Goal: Task Accomplishment & Management: Complete application form

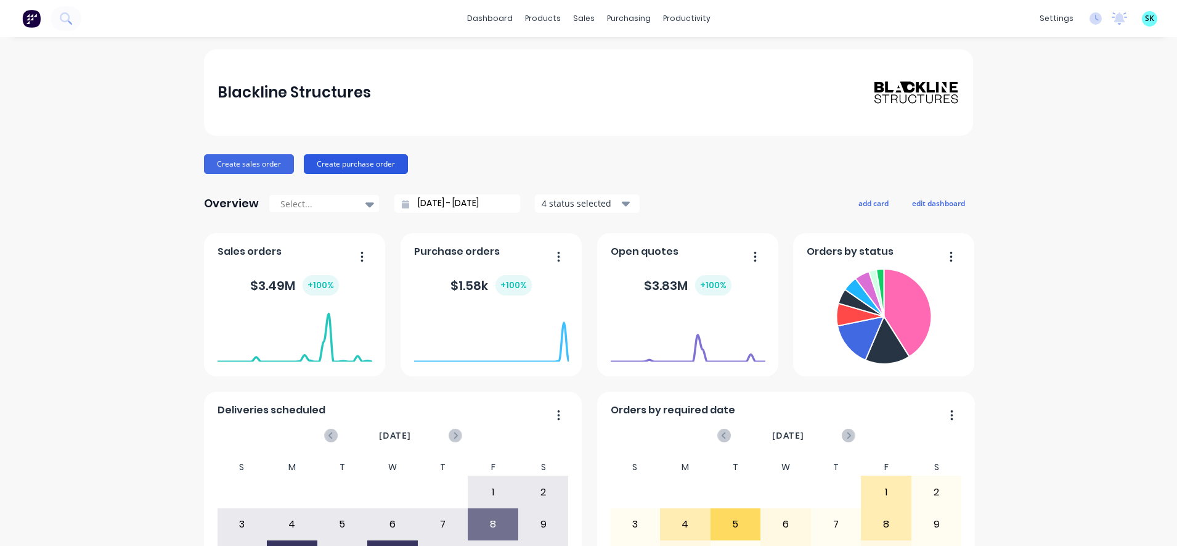
click at [334, 169] on button "Create purchase order" at bounding box center [356, 164] width 104 height 20
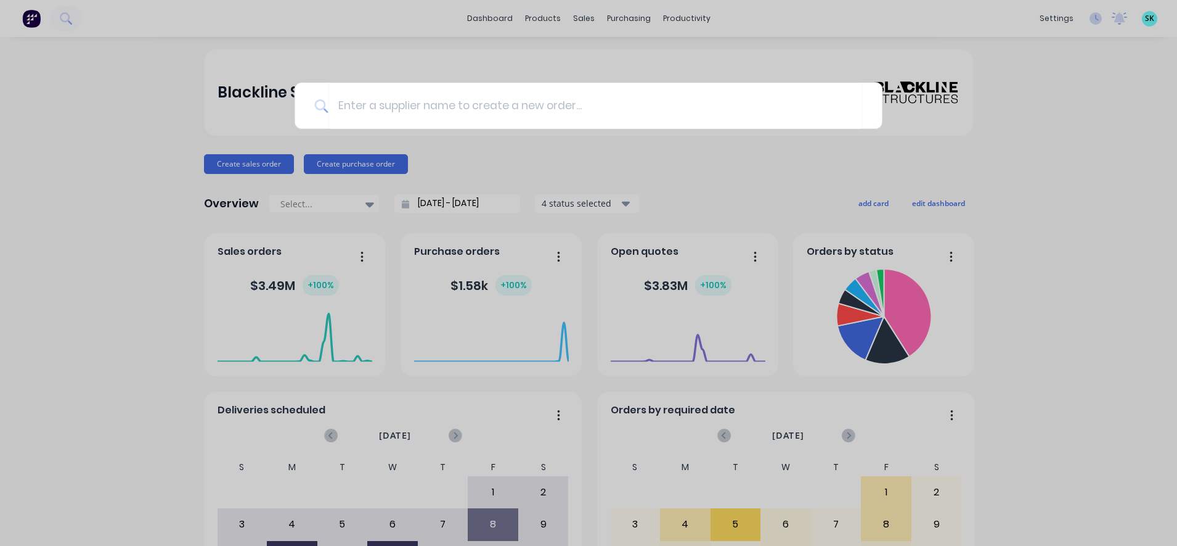
click at [446, 173] on div at bounding box center [588, 273] width 1177 height 546
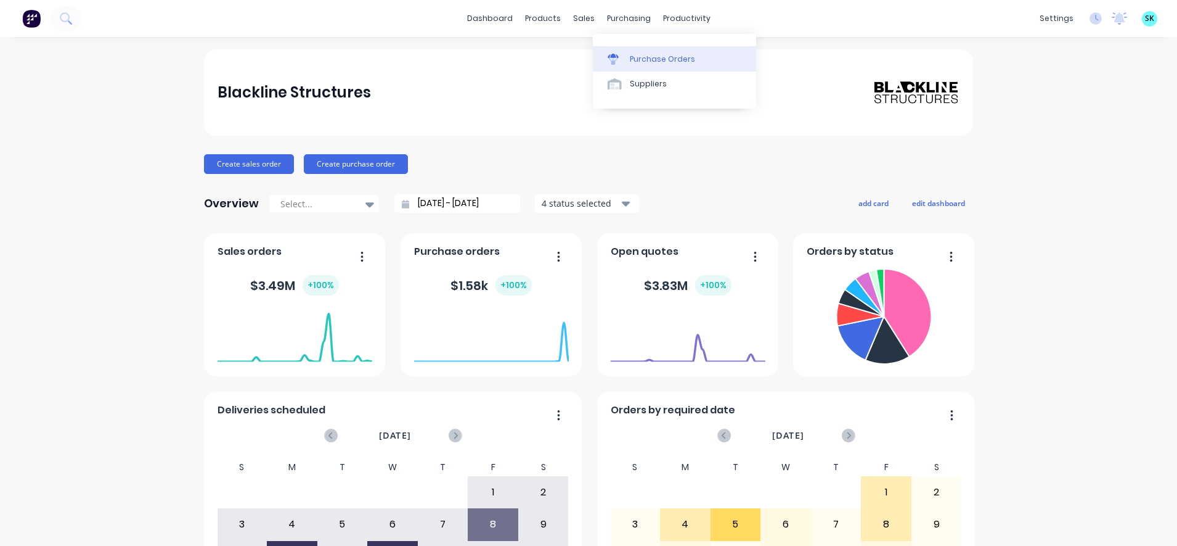
click at [607, 62] on link "Purchase Orders" at bounding box center [674, 58] width 163 height 25
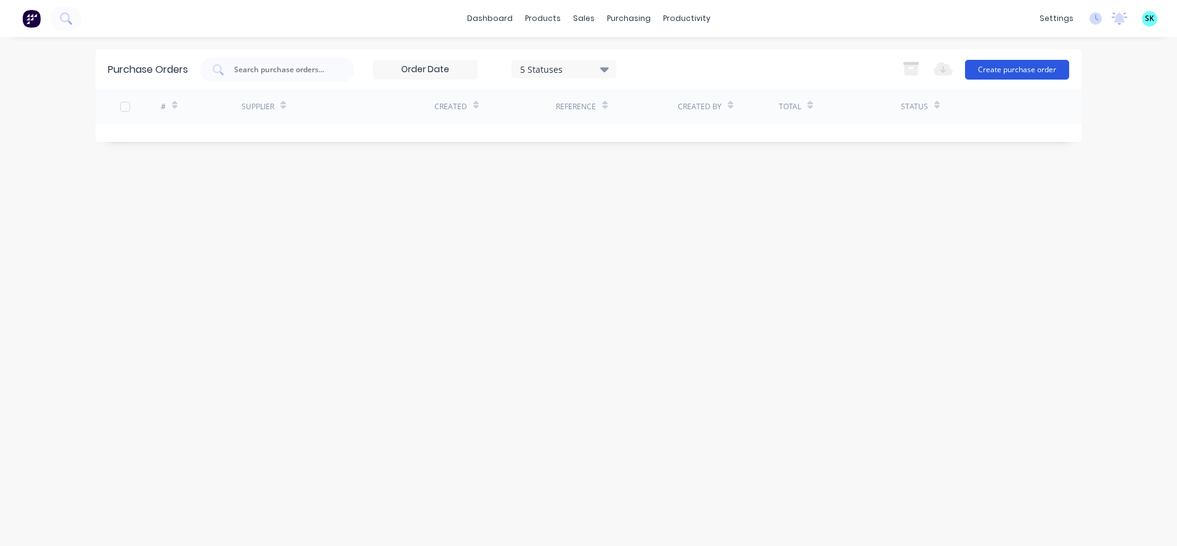
click at [1022, 69] on button "Create purchase order" at bounding box center [1017, 70] width 104 height 20
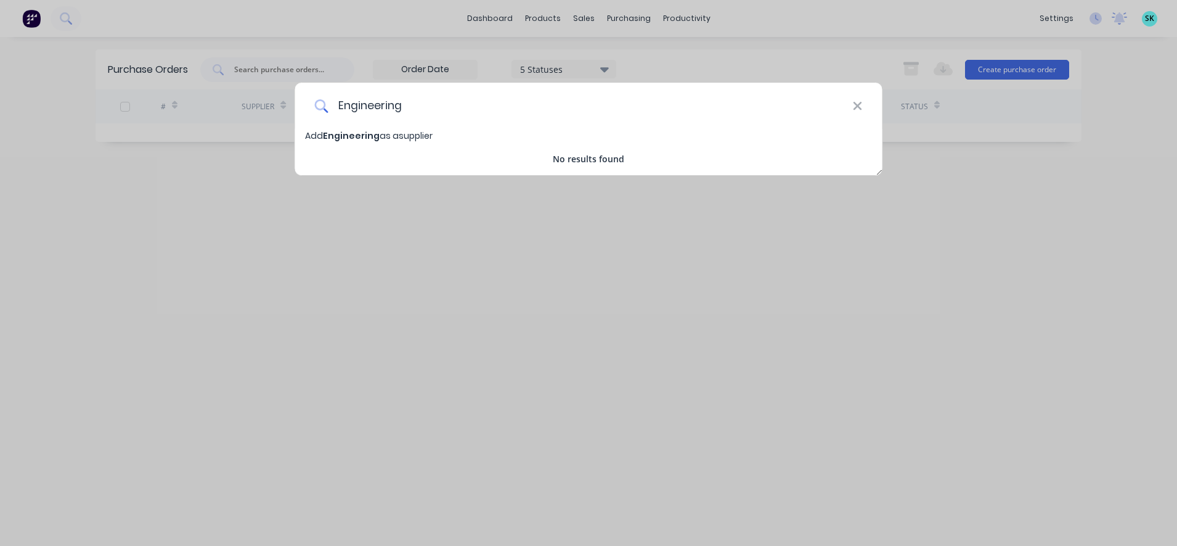
drag, startPoint x: 512, startPoint y: 123, endPoint x: 515, endPoint y: 112, distance: 12.1
click at [515, 112] on input "Engineering" at bounding box center [590, 106] width 525 height 46
type input "Engineering Supplies [GEOGRAPHIC_DATA]"
click at [485, 133] on span "Add Engineering Supplies Australia as a supplier" at bounding box center [439, 135] width 269 height 12
select select "AU"
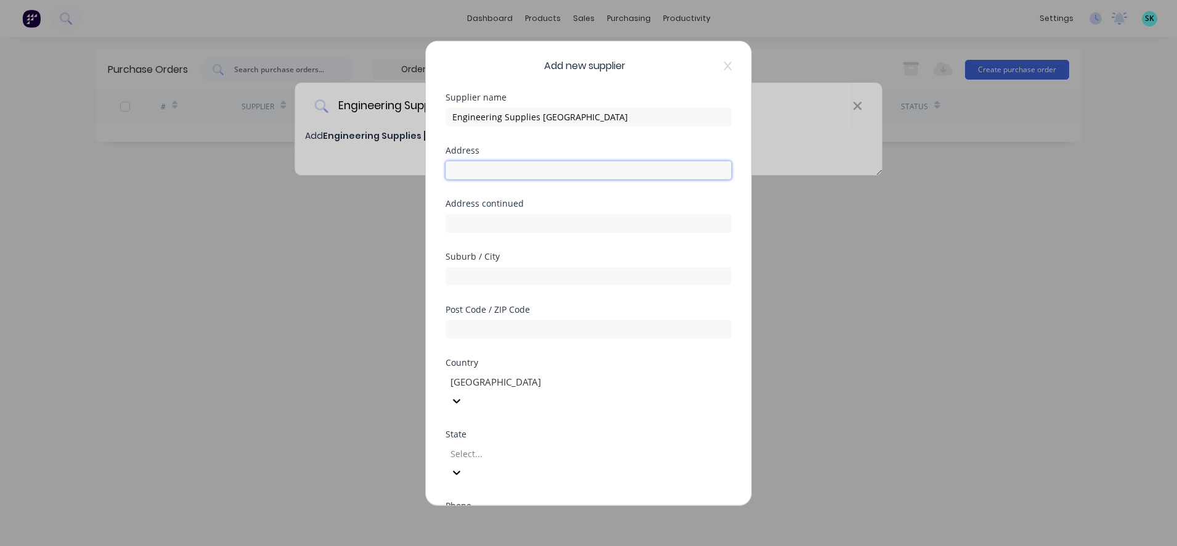
click at [496, 167] on input "text" at bounding box center [589, 169] width 286 height 18
type input "Unit 5/2 Elderslie Road"
click at [491, 278] on input "text" at bounding box center [589, 275] width 286 height 18
type input "Yatala"
click at [520, 259] on div "Suburb / City" at bounding box center [589, 256] width 286 height 9
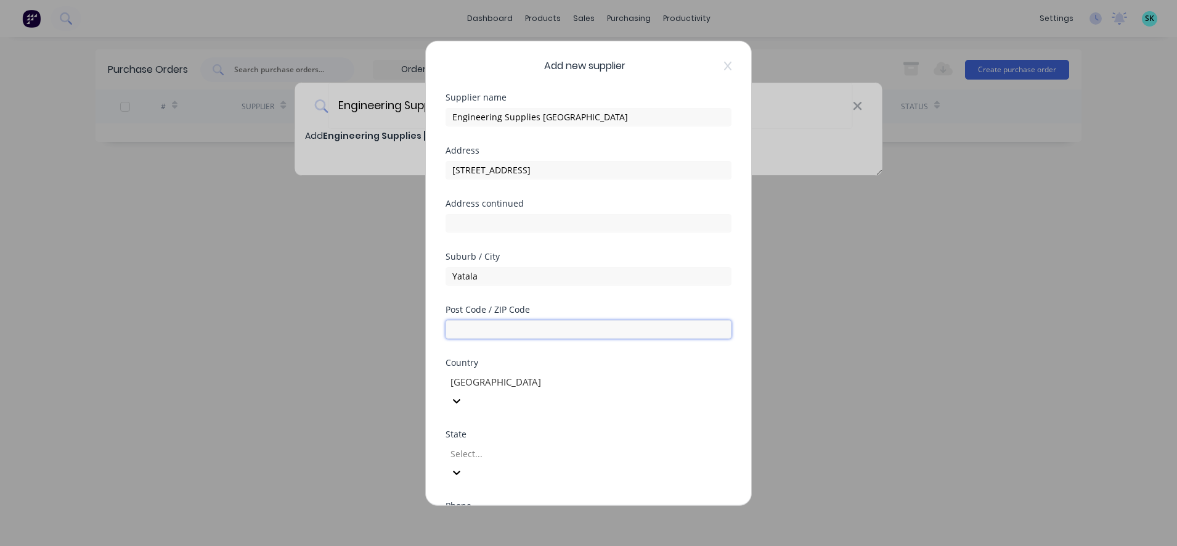
click at [507, 332] on input "text" at bounding box center [589, 328] width 286 height 18
type input "4207"
click at [538, 300] on div "Suburb / City Yatala" at bounding box center [589, 278] width 286 height 53
click at [513, 446] on div at bounding box center [538, 453] width 178 height 15
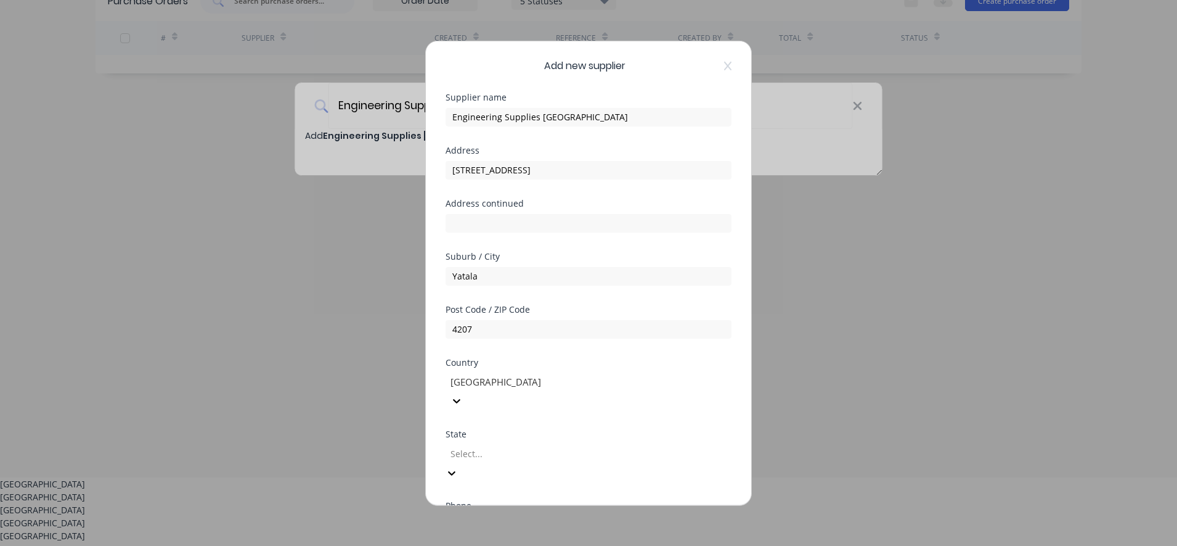
scroll to position [75, 0]
click at [493, 523] on div "Queensland" at bounding box center [588, 516] width 1177 height 13
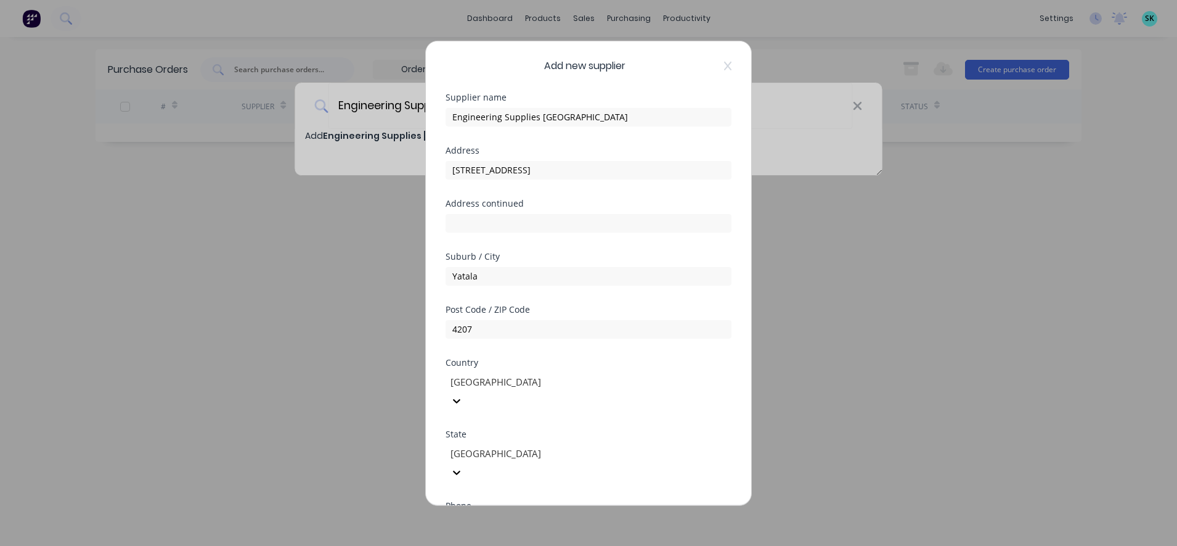
click at [525, 518] on input "tel" at bounding box center [602, 525] width 232 height 14
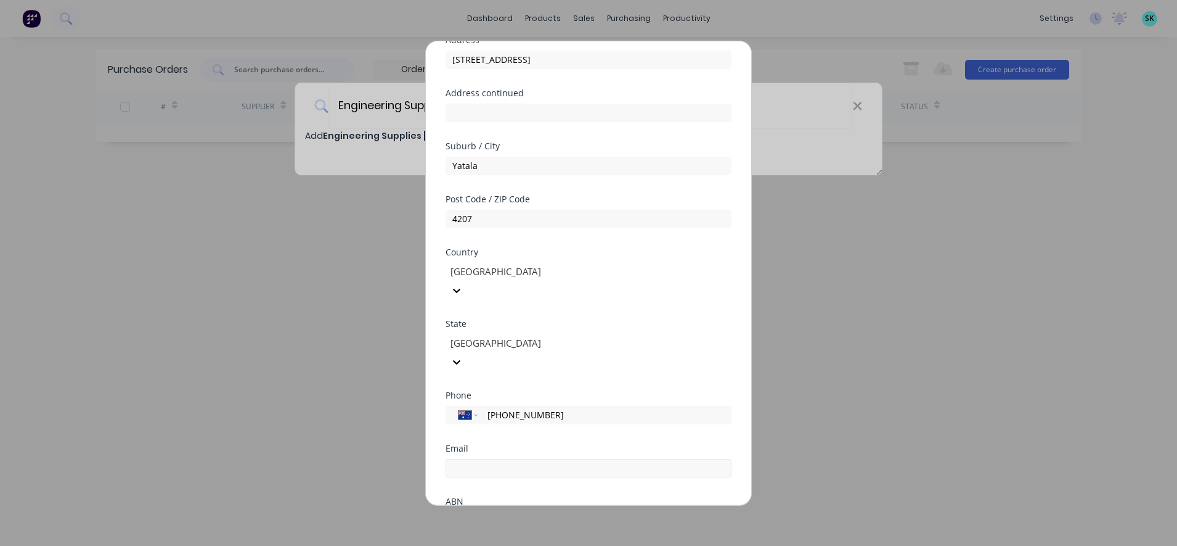
scroll to position [154, 0]
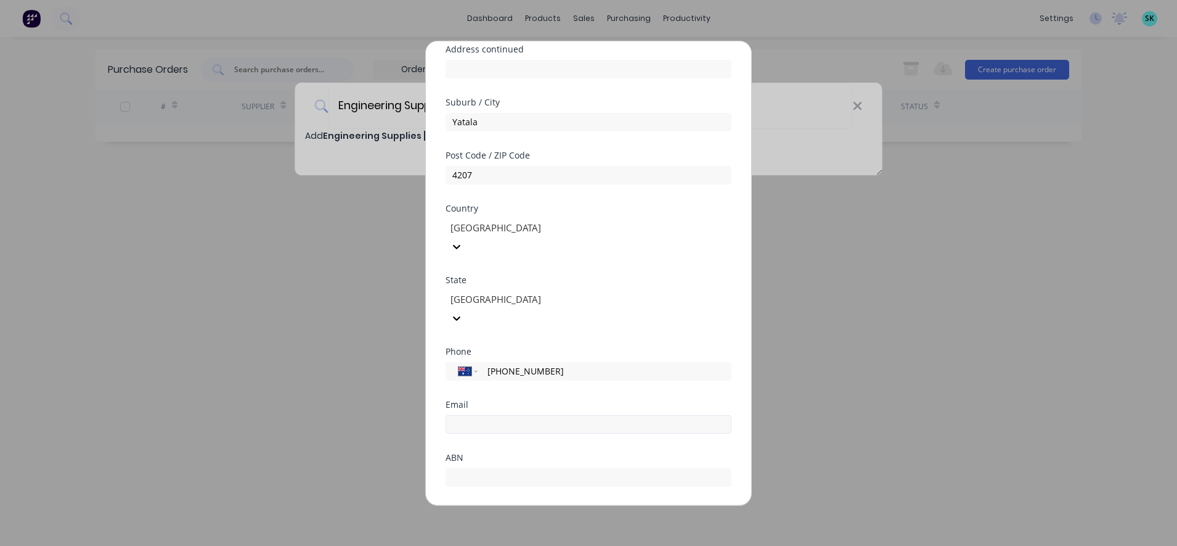
type input "[PHONE_NUMBER]"
click at [605, 414] on input "email" at bounding box center [589, 423] width 286 height 18
type input "sales@engsupply.com.au"
click at [587, 467] on input "text" at bounding box center [589, 476] width 286 height 18
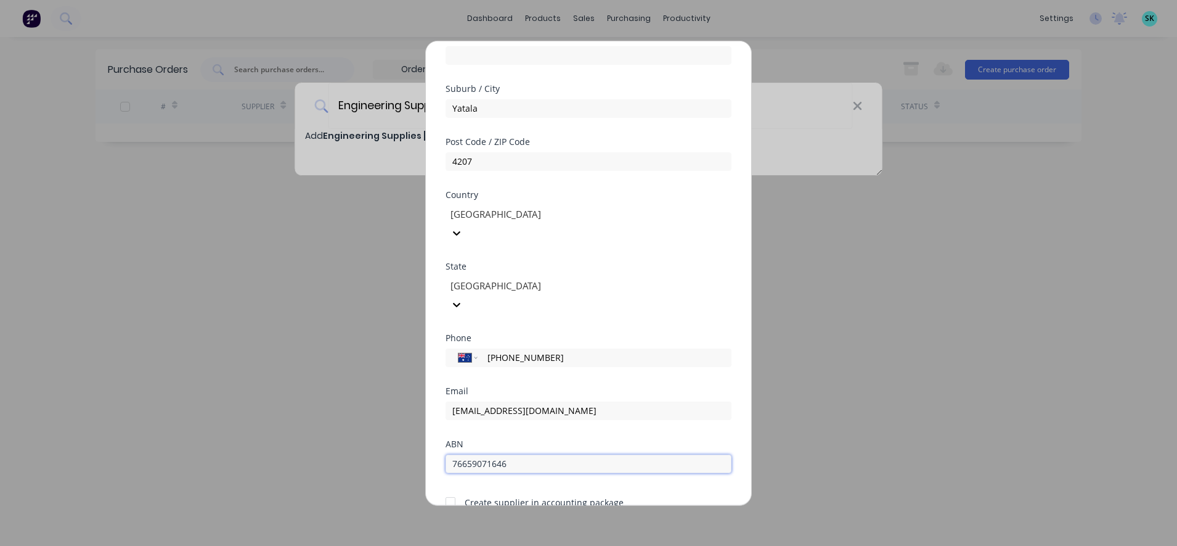
scroll to position [191, 0]
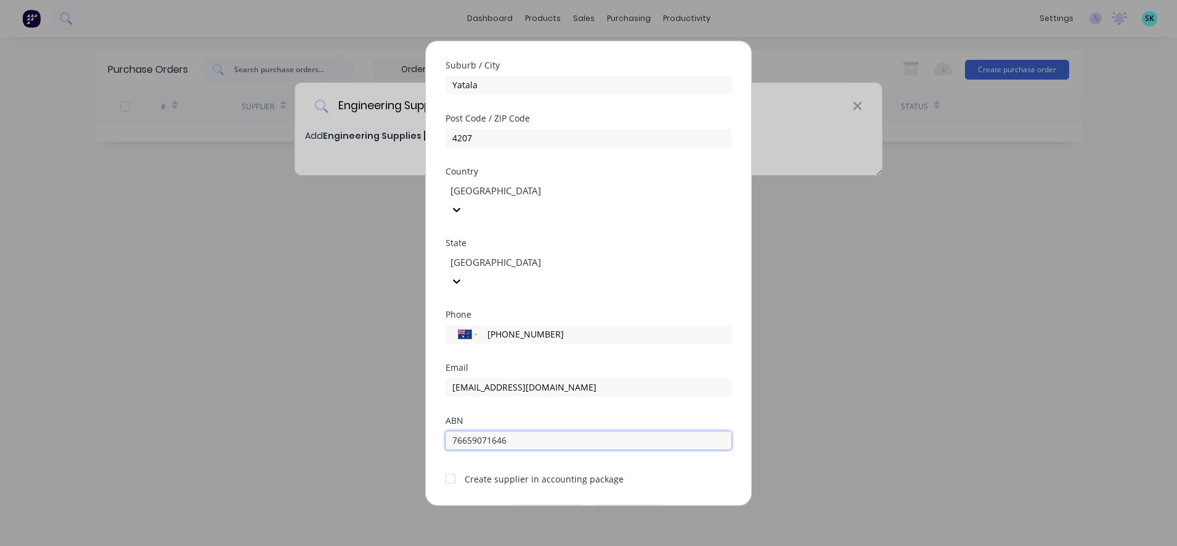
type input "76659071646"
click at [552, 504] on button "Save" at bounding box center [550, 514] width 68 height 20
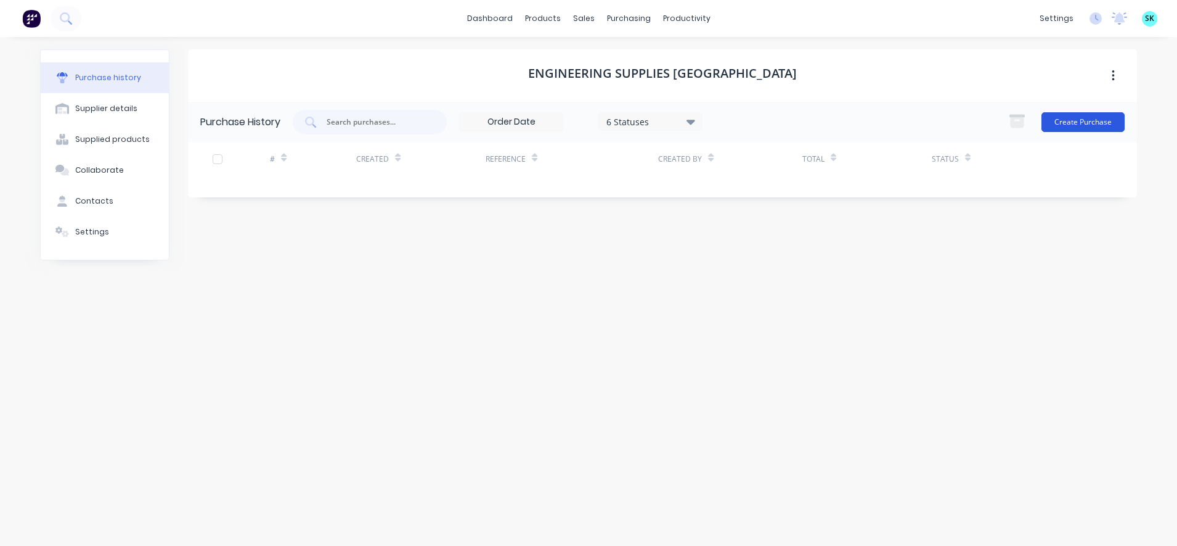
click at [1076, 123] on button "Create Purchase" at bounding box center [1083, 122] width 83 height 20
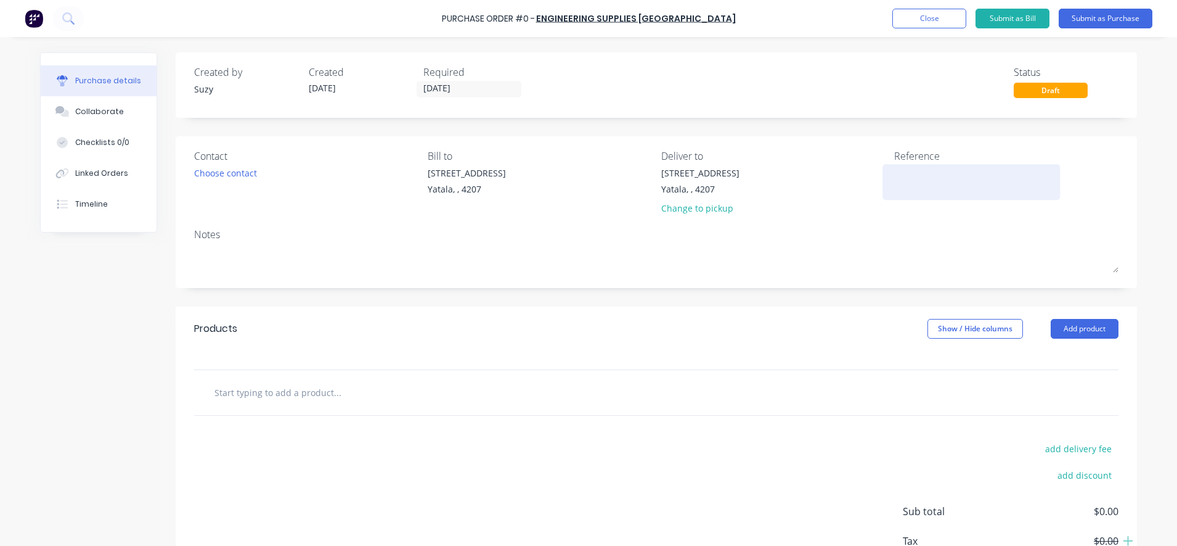
click at [954, 175] on textarea at bounding box center [971, 180] width 154 height 28
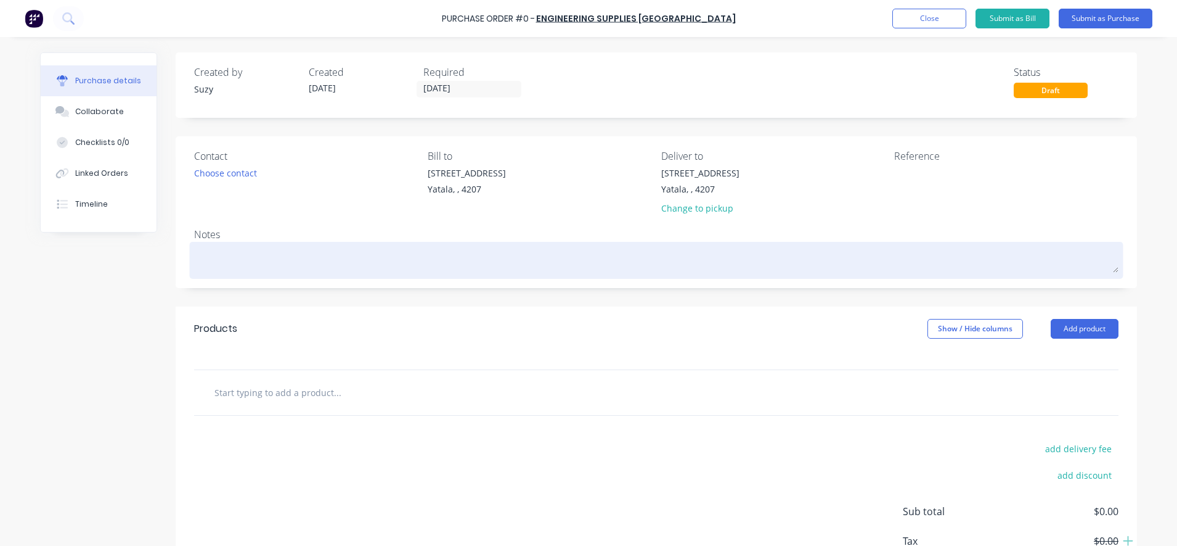
click at [349, 262] on textarea at bounding box center [656, 259] width 925 height 28
click at [265, 265] on textarea "As per" at bounding box center [656, 259] width 925 height 28
paste textarea "SQ-00003975"
click at [216, 260] on textarea "As per SQ-00003975" at bounding box center [656, 259] width 925 height 28
click at [367, 261] on textarea "As per Quote: SQ-00003975" at bounding box center [656, 259] width 925 height 28
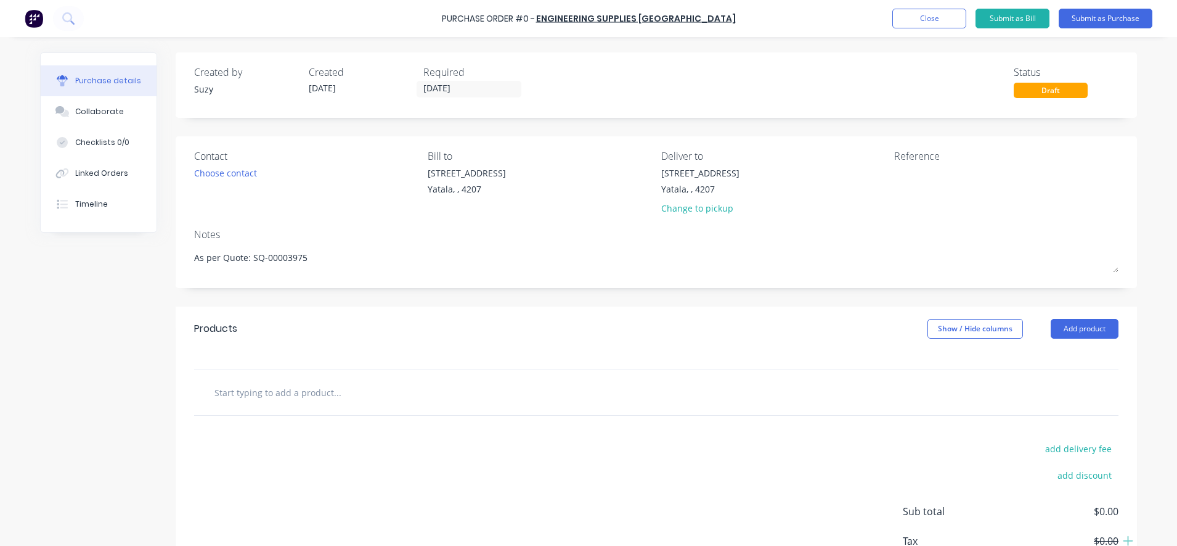
type textarea "As per Quote: SQ-00003975"
click at [725, 206] on div "Change to pickup" at bounding box center [700, 208] width 78 height 13
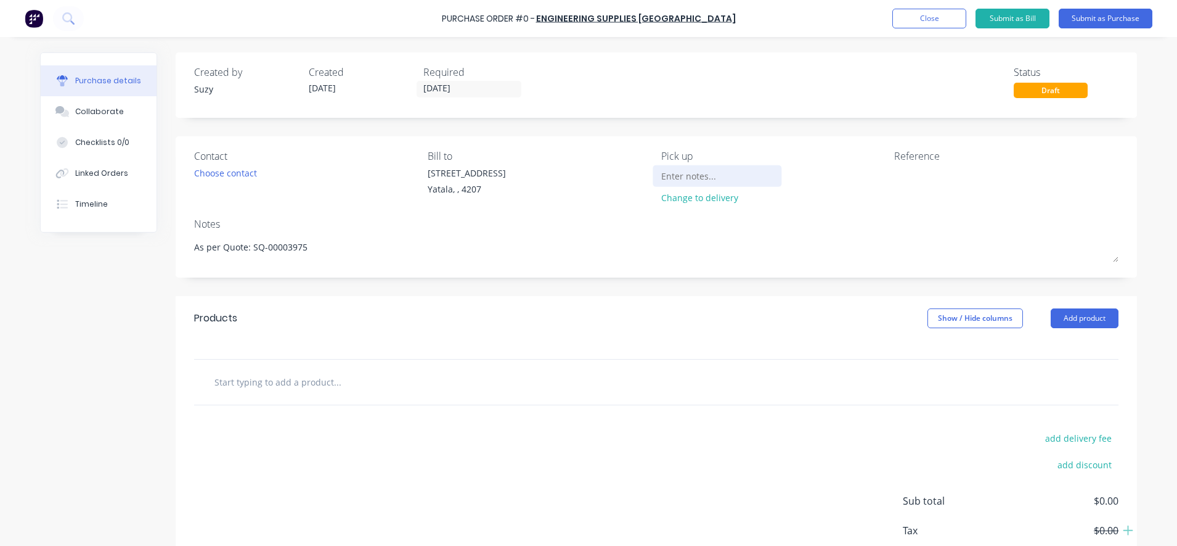
click at [700, 177] on input at bounding box center [717, 175] width 112 height 18
click at [235, 171] on div "Choose contact" at bounding box center [225, 172] width 63 height 13
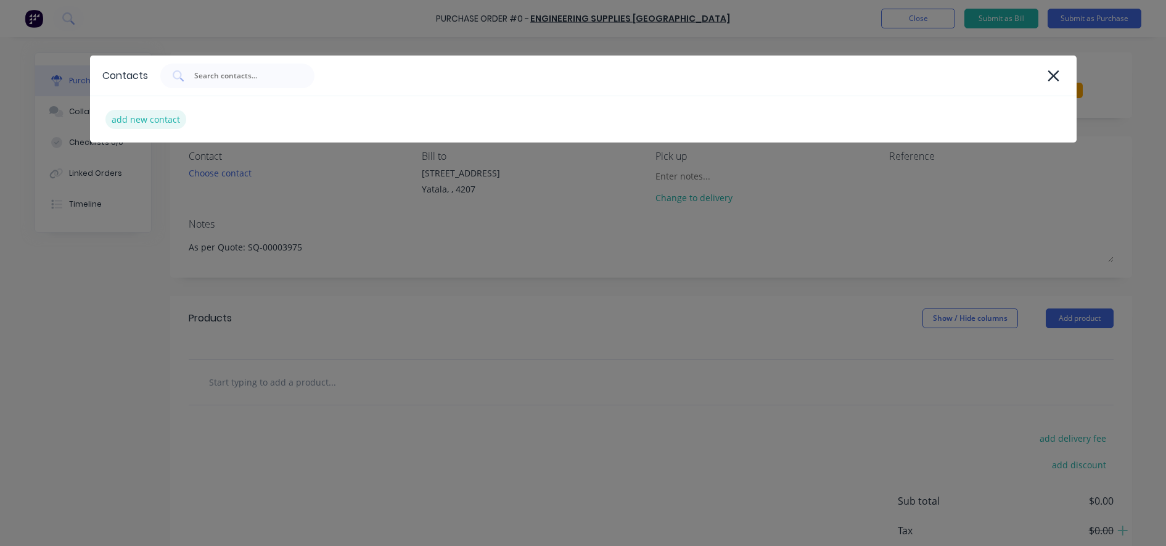
click at [179, 118] on div "add new contact" at bounding box center [145, 119] width 81 height 19
select select "AU"
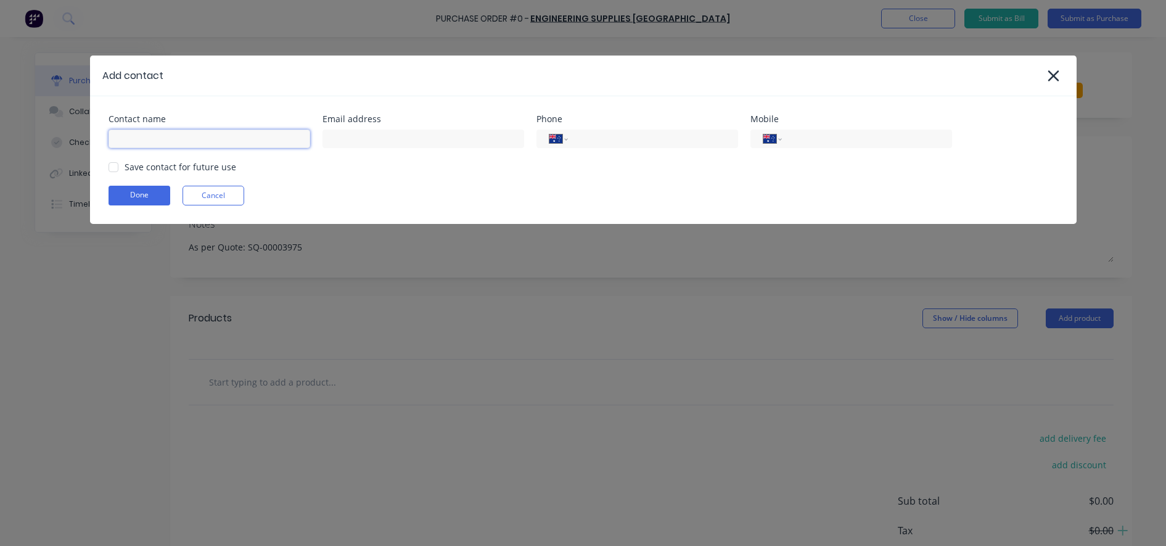
click at [202, 139] on input at bounding box center [209, 138] width 202 height 18
type input "Sales"
type input "sales@engsupply.com.au"
click at [647, 141] on input "tel" at bounding box center [650, 139] width 148 height 14
click at [107, 170] on div at bounding box center [113, 167] width 25 height 25
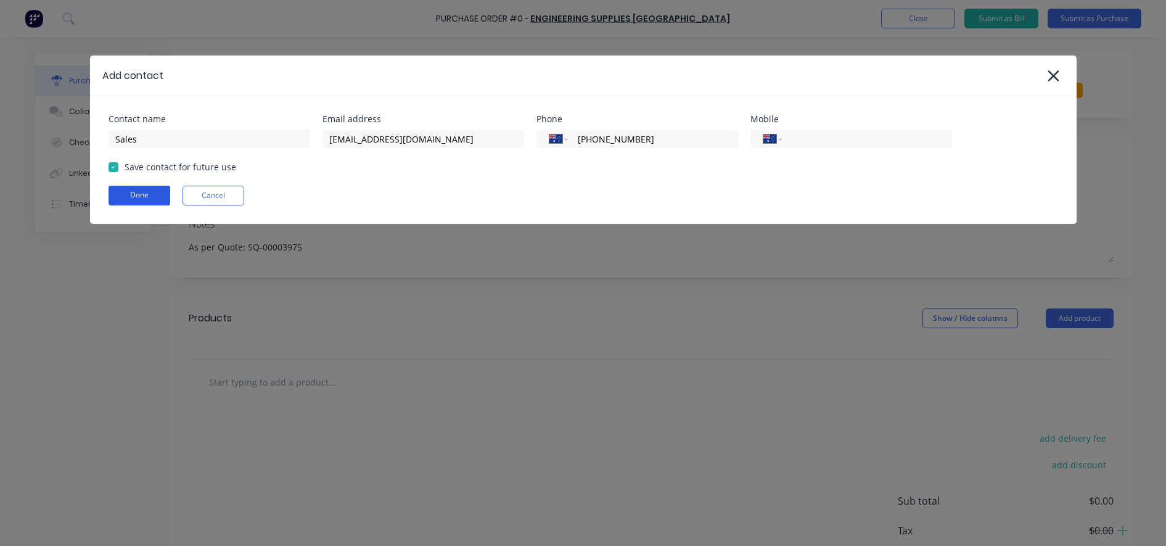
type input "[PHONE_NUMBER]"
click at [129, 193] on button "Done" at bounding box center [139, 196] width 62 height 20
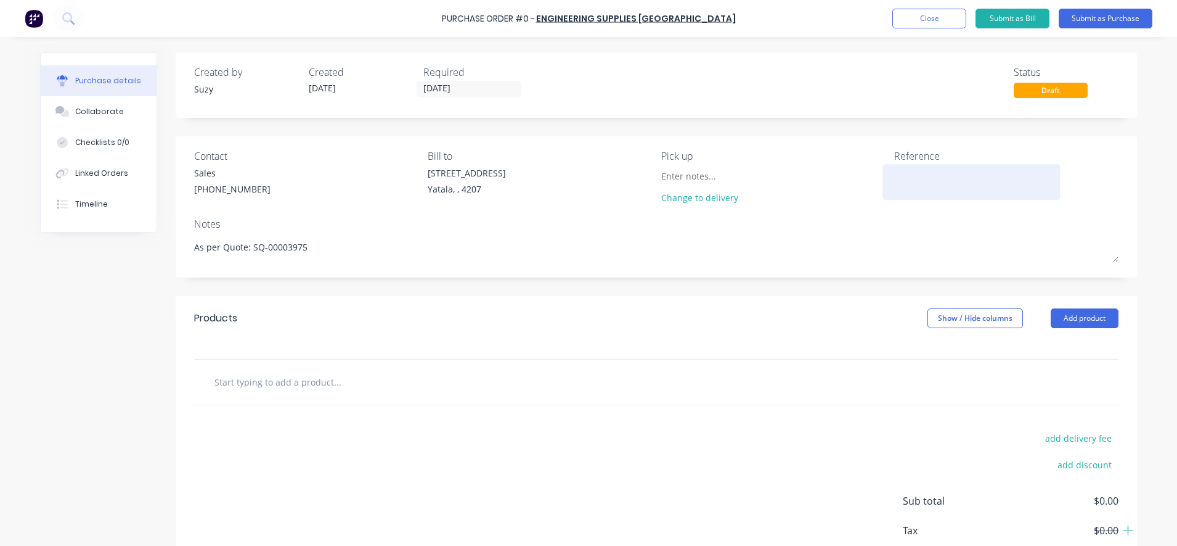
click at [914, 174] on textarea at bounding box center [971, 180] width 154 height 28
click at [1061, 320] on button "Add product" at bounding box center [1085, 318] width 68 height 20
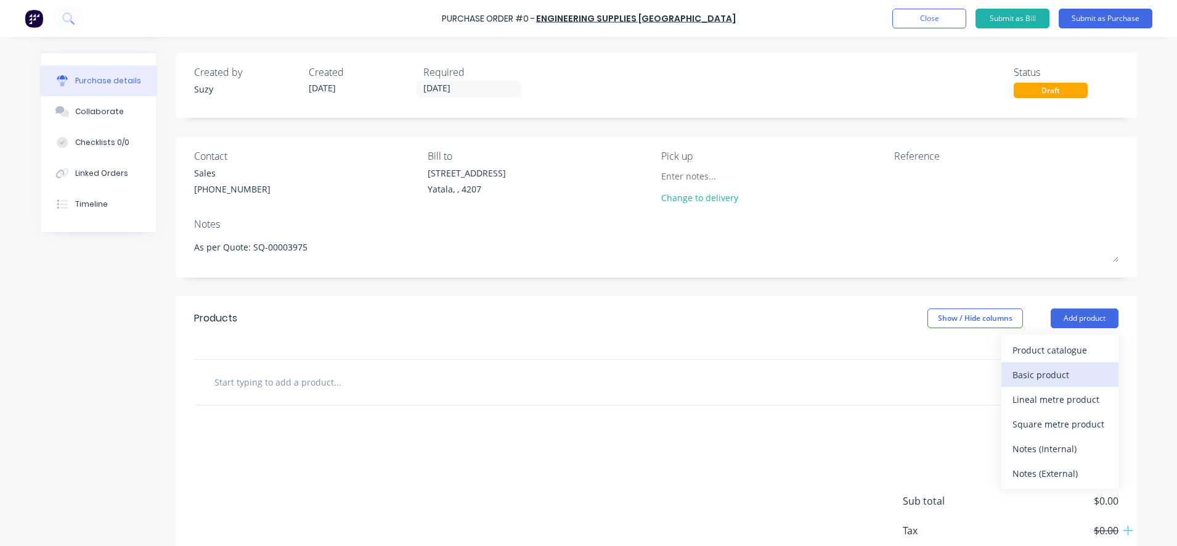
click at [1050, 372] on div "Basic product" at bounding box center [1060, 375] width 95 height 18
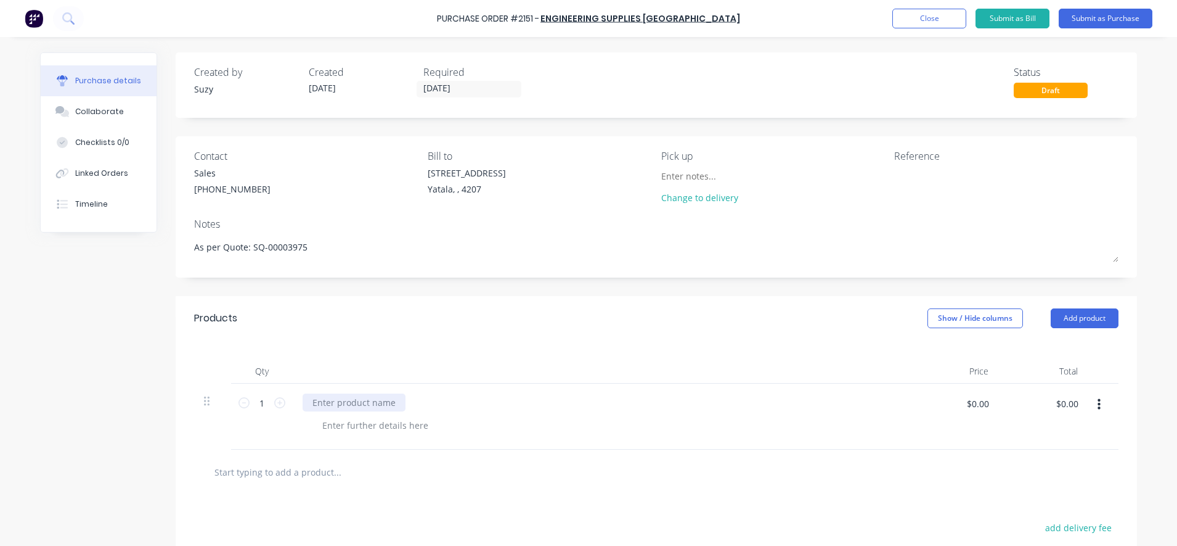
click at [364, 405] on div at bounding box center [354, 402] width 103 height 18
drag, startPoint x: 348, startPoint y: 406, endPoint x: 306, endPoint y: 413, distance: 43.2
click at [306, 413] on div "72STST6-4 Countersunk Rivet" at bounding box center [601, 416] width 616 height 66
copy div "72STST6-4"
click at [342, 428] on div at bounding box center [376, 425] width 126 height 18
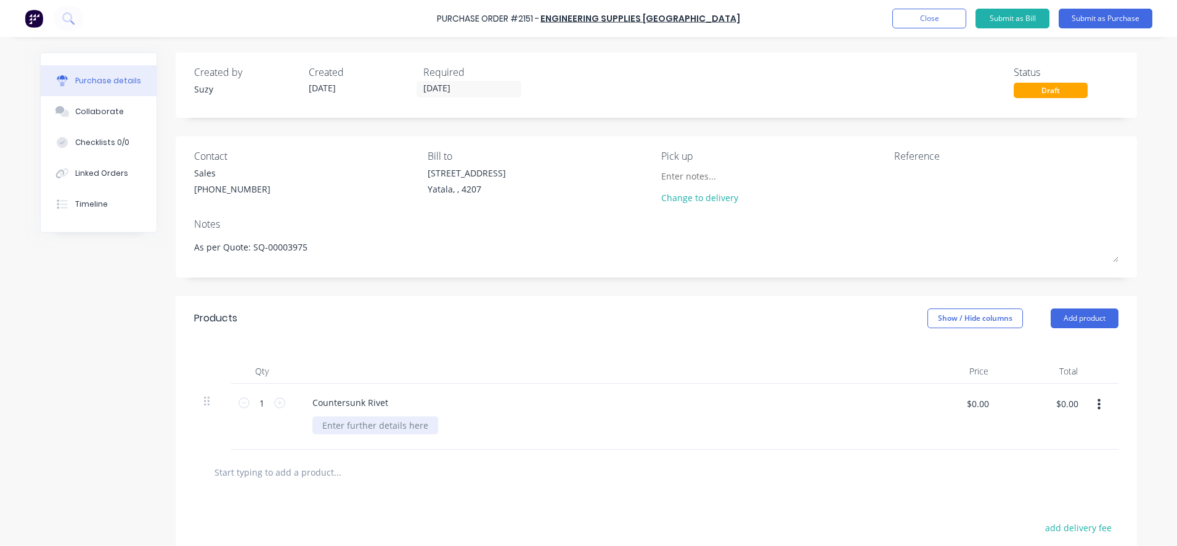
paste div
click at [972, 404] on input "$0.00" at bounding box center [977, 403] width 37 height 20
type input "$0.3575"
type input "$0.36"
click at [618, 429] on div "72STST6-4 All Stainless Steel 304 4.8X14.5mm" at bounding box center [606, 425] width 587 height 18
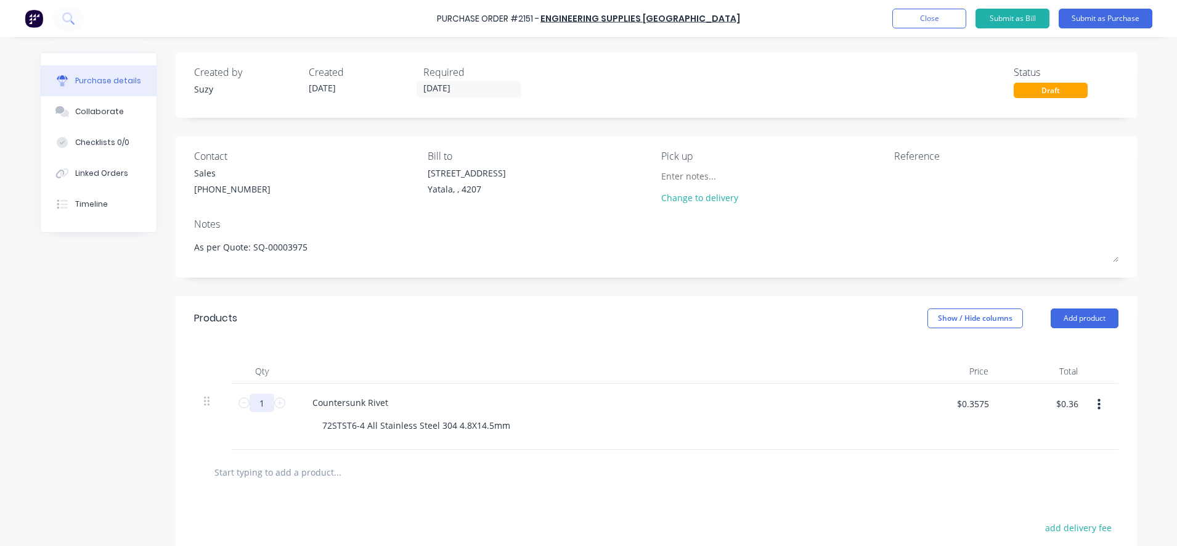
click at [259, 399] on input "1" at bounding box center [262, 402] width 25 height 18
type input "2"
type input "$0.72"
type input "20"
type input "$7.20"
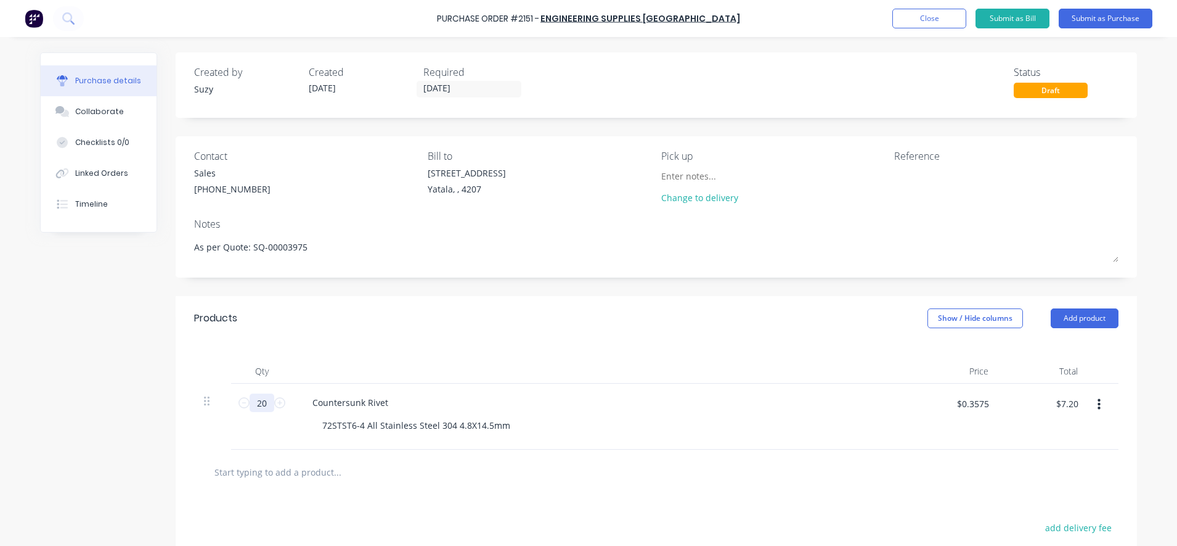
type input "20"
click at [456, 464] on div at bounding box center [389, 471] width 370 height 25
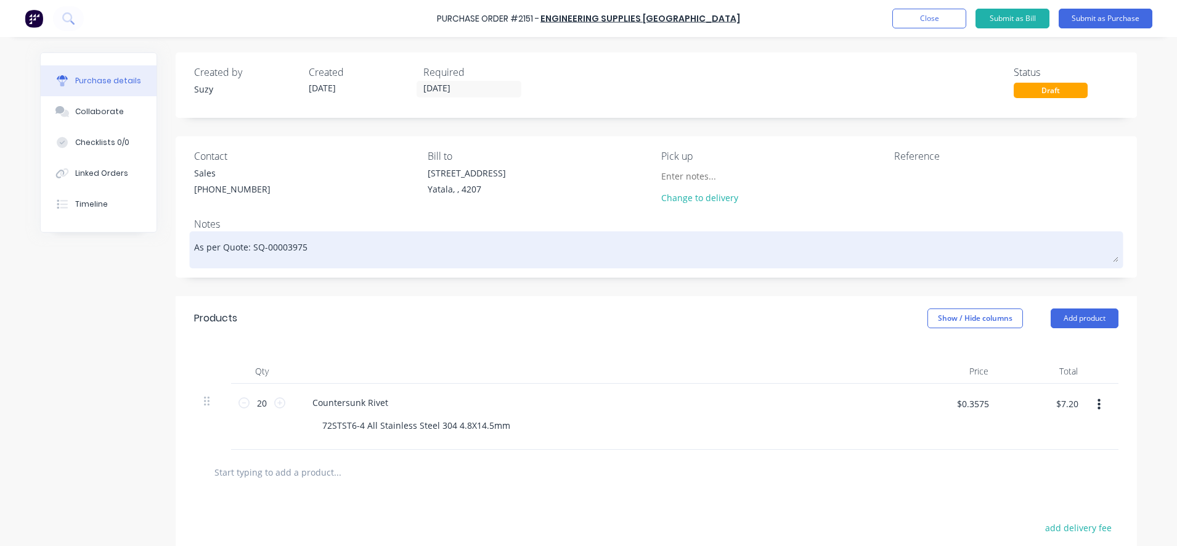
click at [315, 250] on textarea "As per Quote: SQ-00003975" at bounding box center [656, 248] width 925 height 28
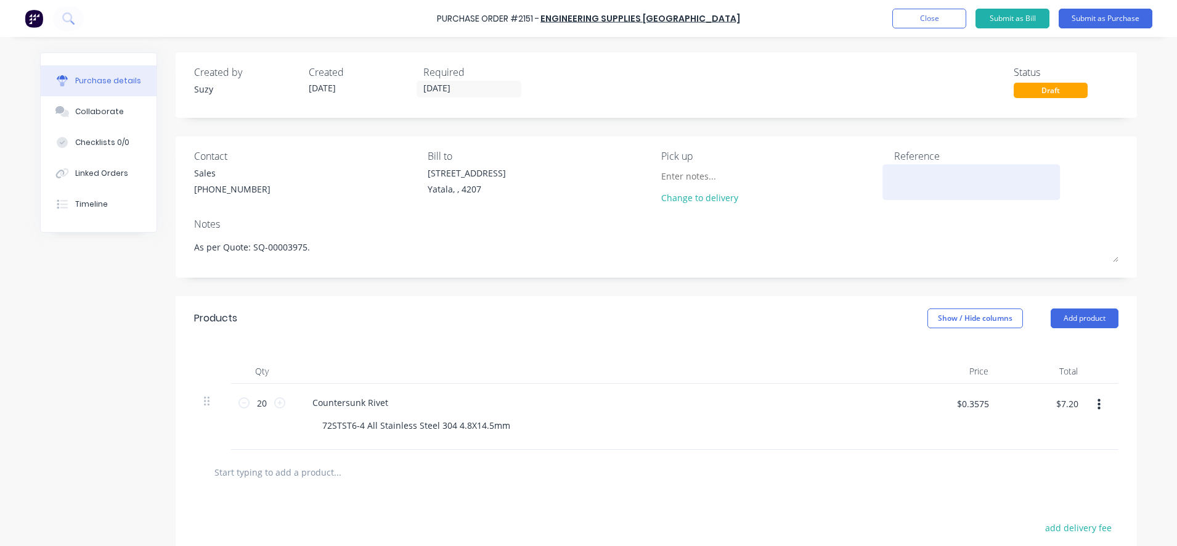
type textarea "As per Quote: SQ-00003975."
click at [919, 192] on textarea at bounding box center [971, 180] width 154 height 28
type textarea "PO Number: P2151"
click at [1089, 20] on button "Submit as Purchase" at bounding box center [1106, 19] width 94 height 20
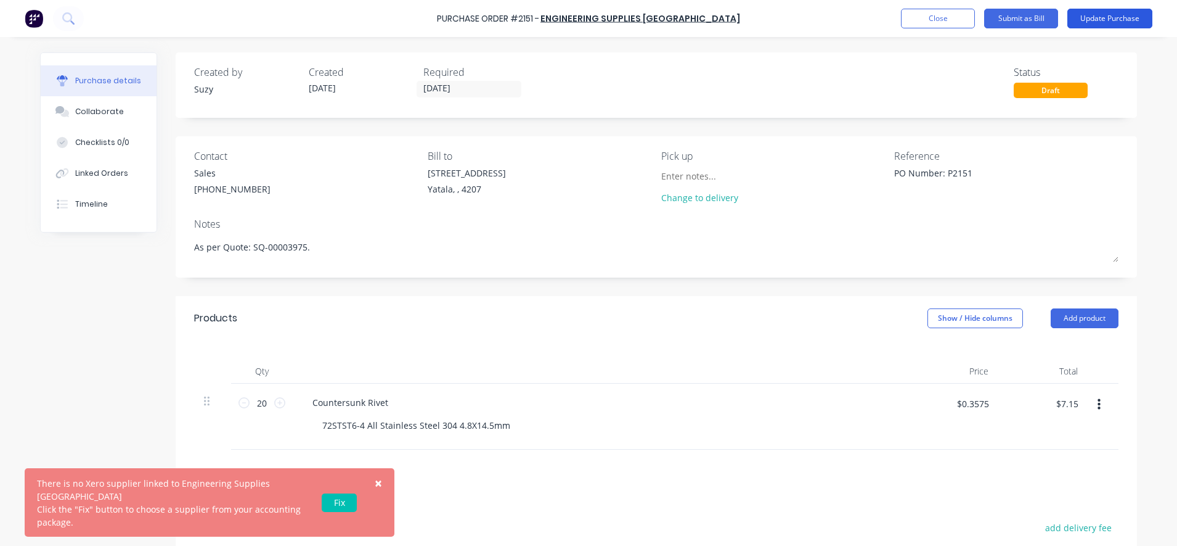
click at [1103, 15] on button "Update Purchase" at bounding box center [1110, 19] width 85 height 20
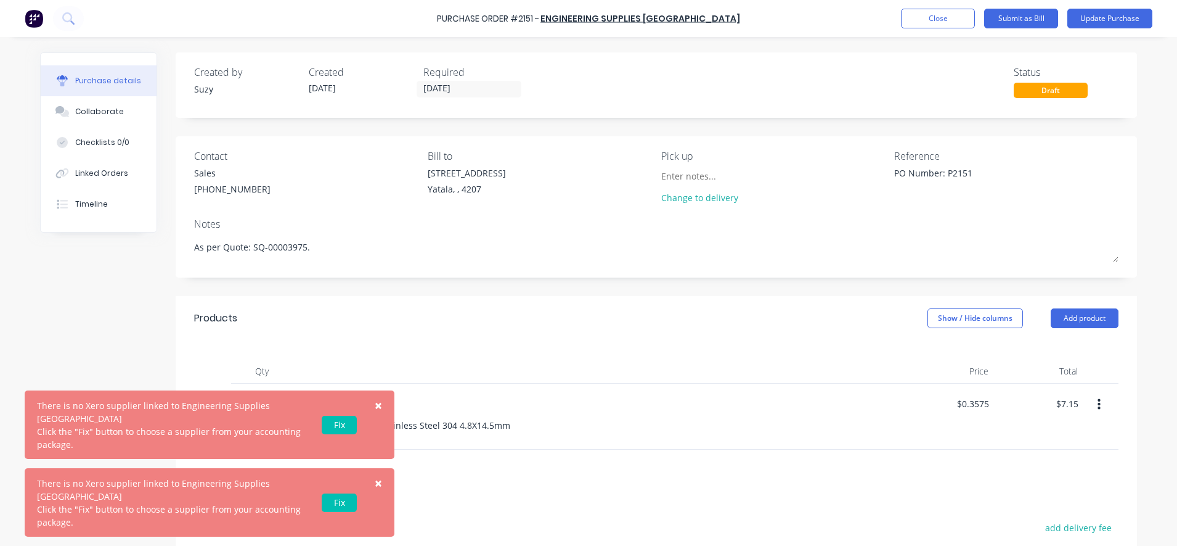
click at [334, 434] on link "Fix" at bounding box center [339, 424] width 35 height 18
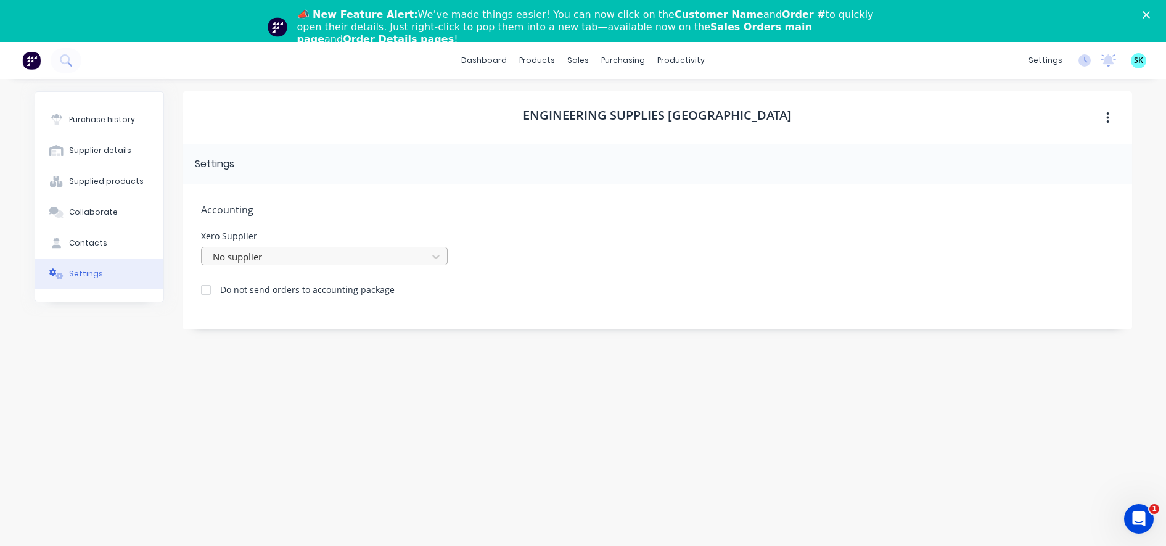
click at [261, 253] on div at bounding box center [316, 256] width 210 height 15
type input "eng"
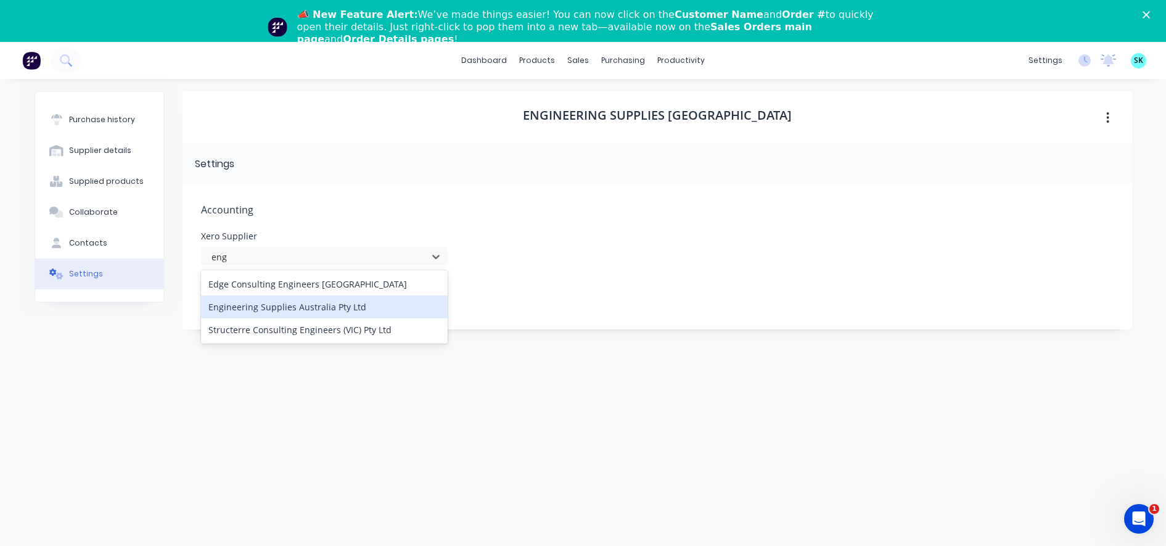
click at [258, 305] on div "Engineering Supplies Australia Pty Ltd" at bounding box center [324, 306] width 247 height 23
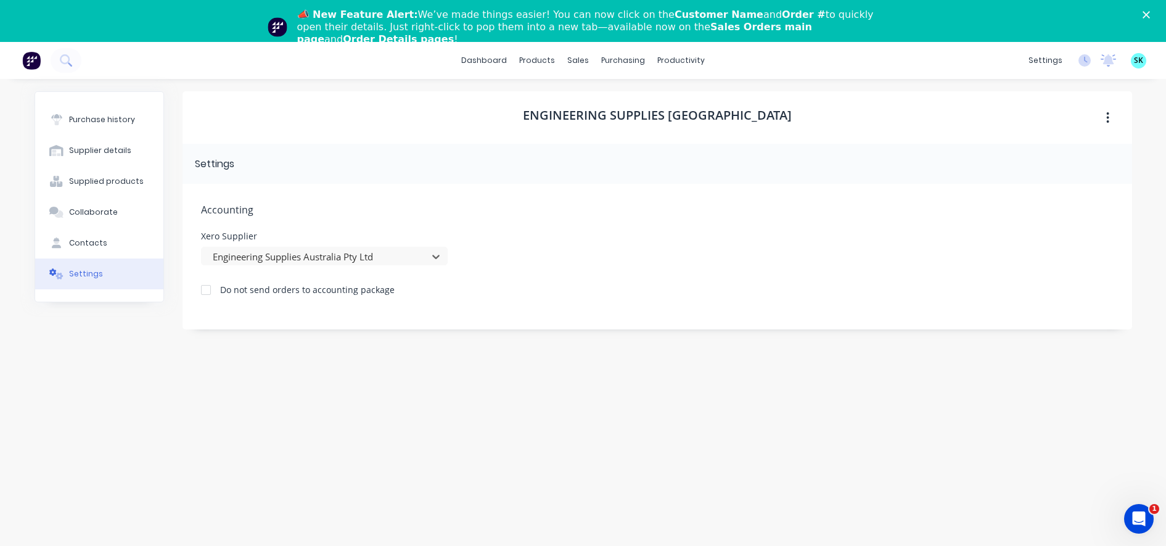
click at [832, 361] on div "Engineering Supplies [GEOGRAPHIC_DATA] Settings Accounting Xero Supplier option…" at bounding box center [656, 327] width 949 height 472
click at [115, 125] on div "Purchase history" at bounding box center [102, 119] width 66 height 11
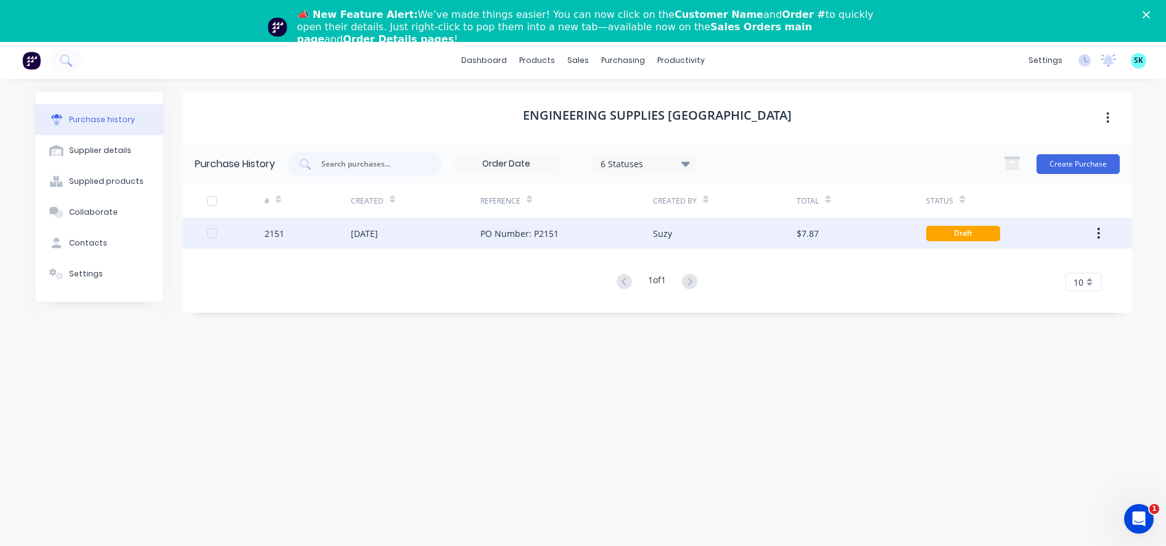
click at [584, 229] on div "PO Number: P2151" at bounding box center [566, 233] width 173 height 31
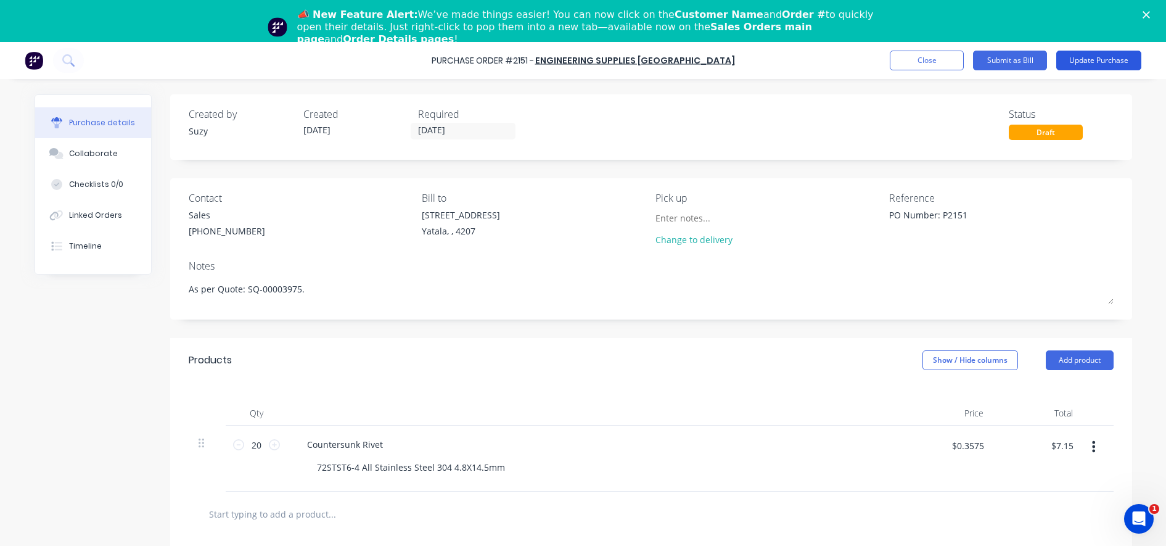
click at [1093, 62] on button "Update Purchase" at bounding box center [1098, 61] width 85 height 20
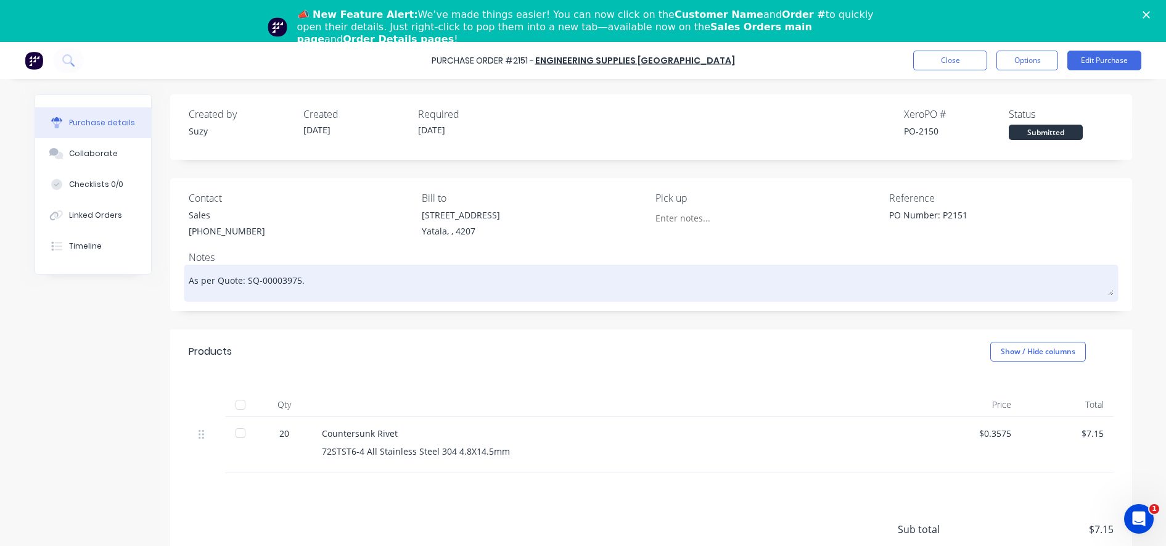
click at [315, 285] on textarea "As per Quote: SQ-00003975." at bounding box center [651, 282] width 925 height 28
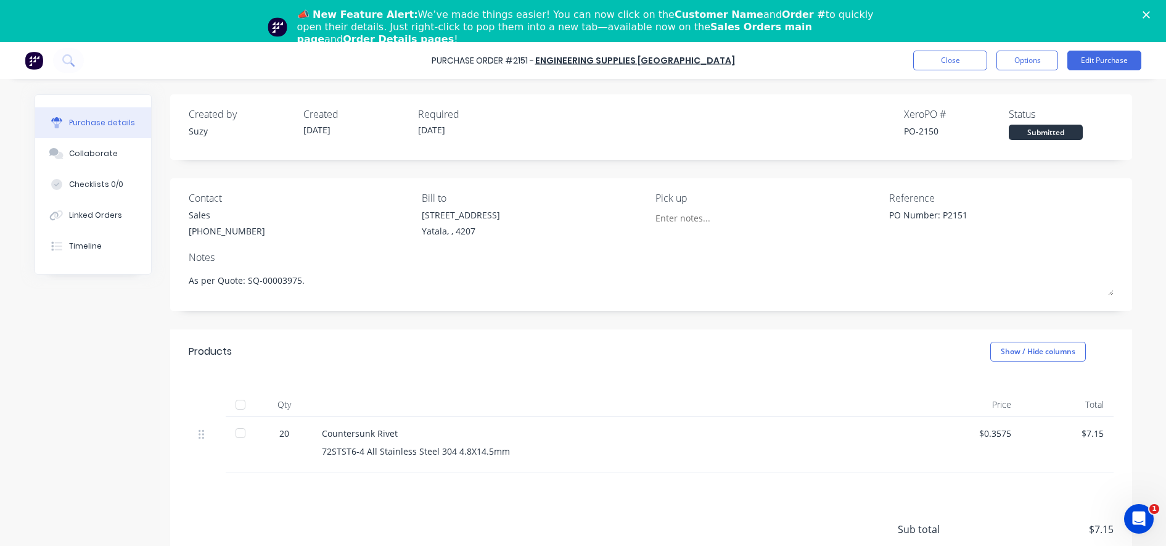
type textarea "x"
type textarea "As per Quote: SQ-00003975."
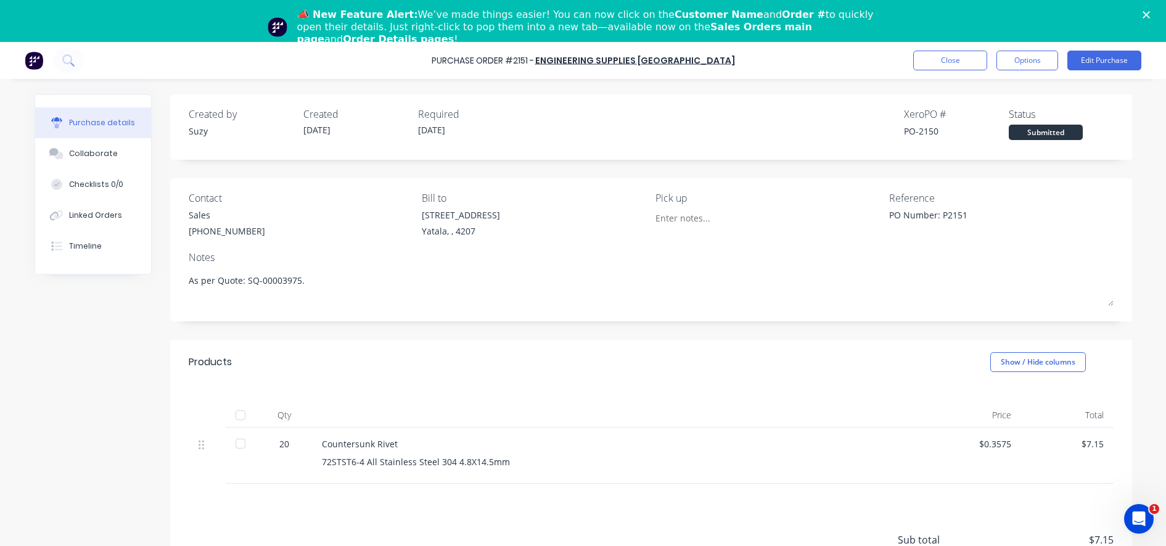
type textarea "x"
type textarea "As per Quote: SQ-00003975. B"
type textarea "x"
type textarea "As per Quote: SQ-00003975. Bl"
type textarea "x"
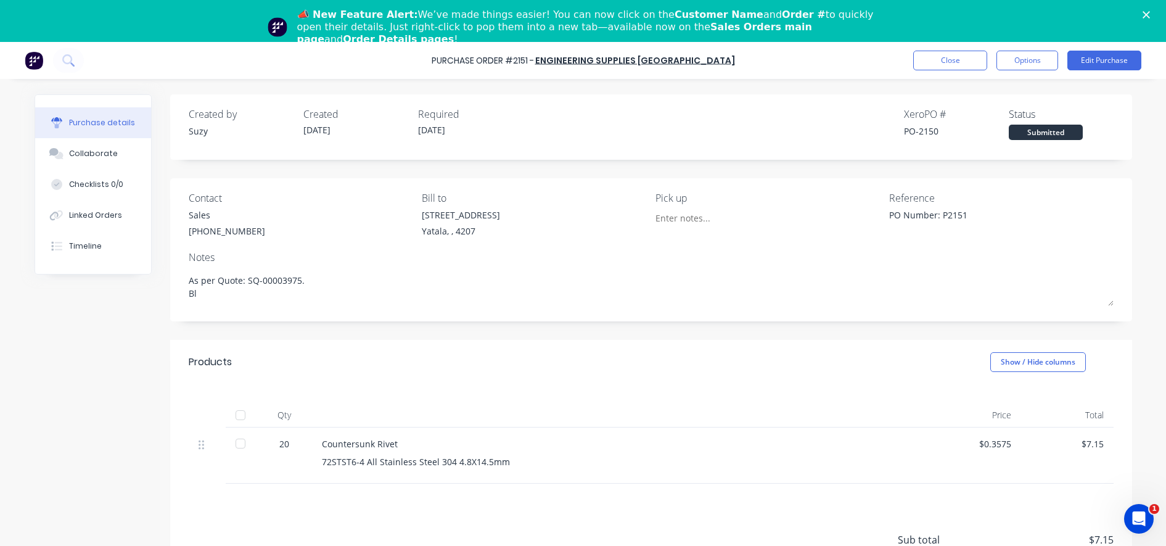
type textarea "As per Quote: SQ-00003975. [GEOGRAPHIC_DATA]"
type textarea "x"
type textarea "As per Quote: SQ-00003975. Black"
type textarea "x"
type textarea "As per Quote: SQ-00003975. Blackl"
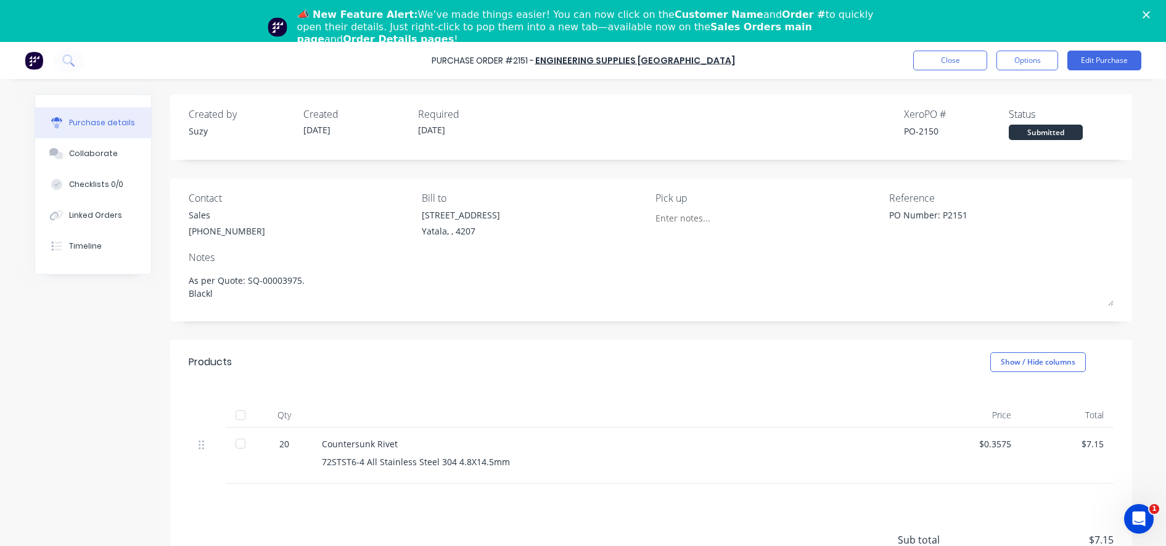
type textarea "x"
type textarea "As per Quote: SQ-00003975. [GEOGRAPHIC_DATA]"
type textarea "x"
type textarea "As per Quote: SQ-00003975. [GEOGRAPHIC_DATA]"
type textarea "x"
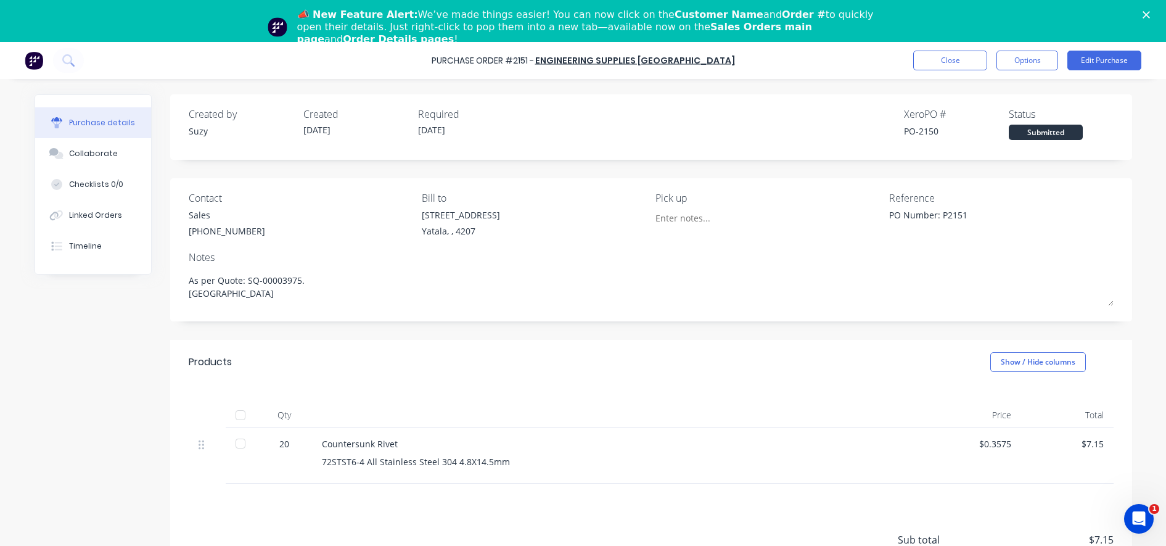
type textarea "As per Quote: SQ-00003975. Blackline"
type textarea "x"
type textarea "As per Quote: SQ-00003975. Blackline"
type textarea "x"
type textarea "As per Quote: SQ-00003975. Blackline J"
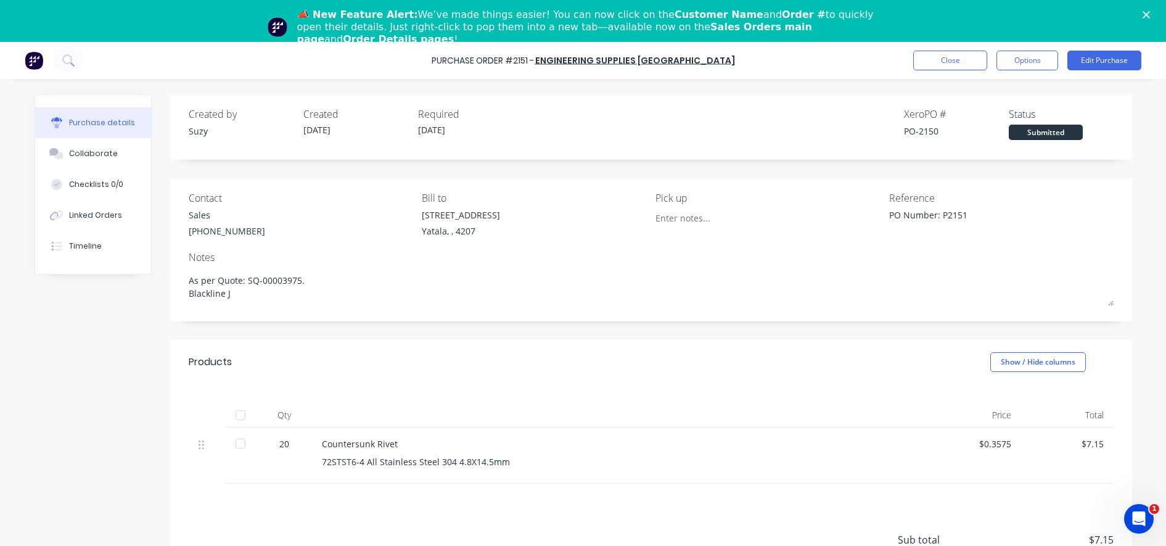
type textarea "x"
type textarea "As per Quote: SQ-00003975. Blackline Jo"
type textarea "x"
type textarea "As per Quote: SQ-00003975. Blackline Job"
type textarea "x"
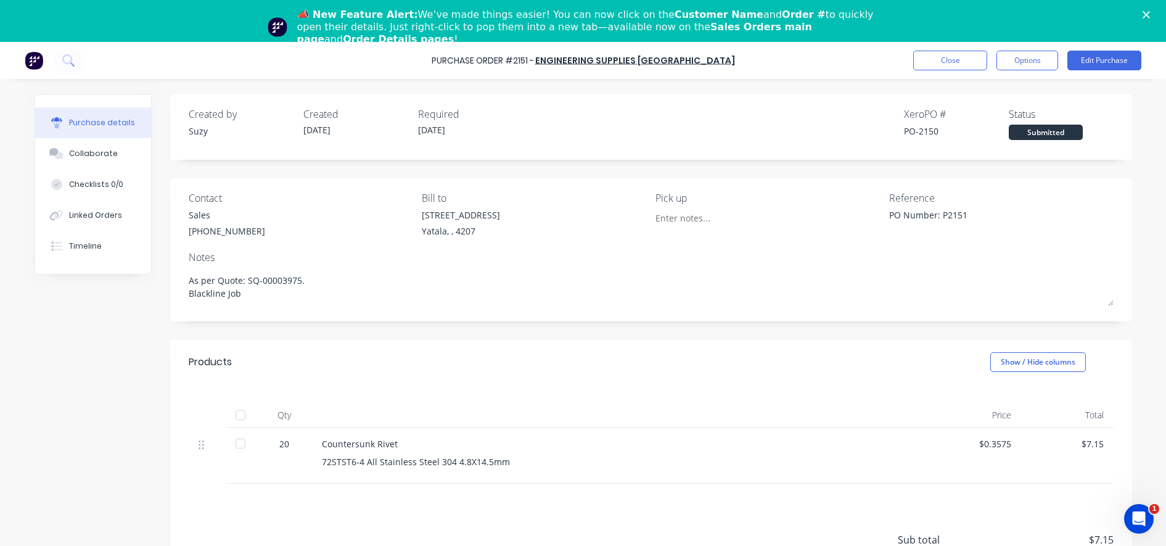
type textarea "As per Quote: SQ-00003975. Blackline Job"
type textarea "x"
type textarea "As per Quote: SQ-00003975. Blackline Job N"
type textarea "x"
type textarea "As per Quote: SQ-00003975. Blackline Job Nu"
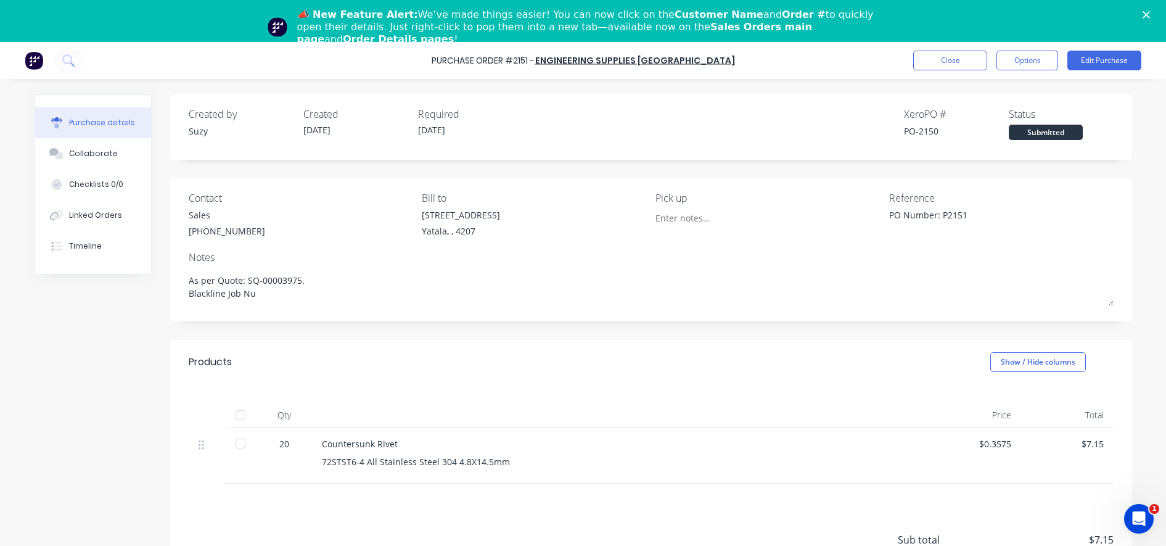
type textarea "x"
type textarea "As per Quote: SQ-00003975. Blackline Job Num"
type textarea "x"
type textarea "As per Quote: SQ-00003975. Blackline Job Numbe"
type textarea "x"
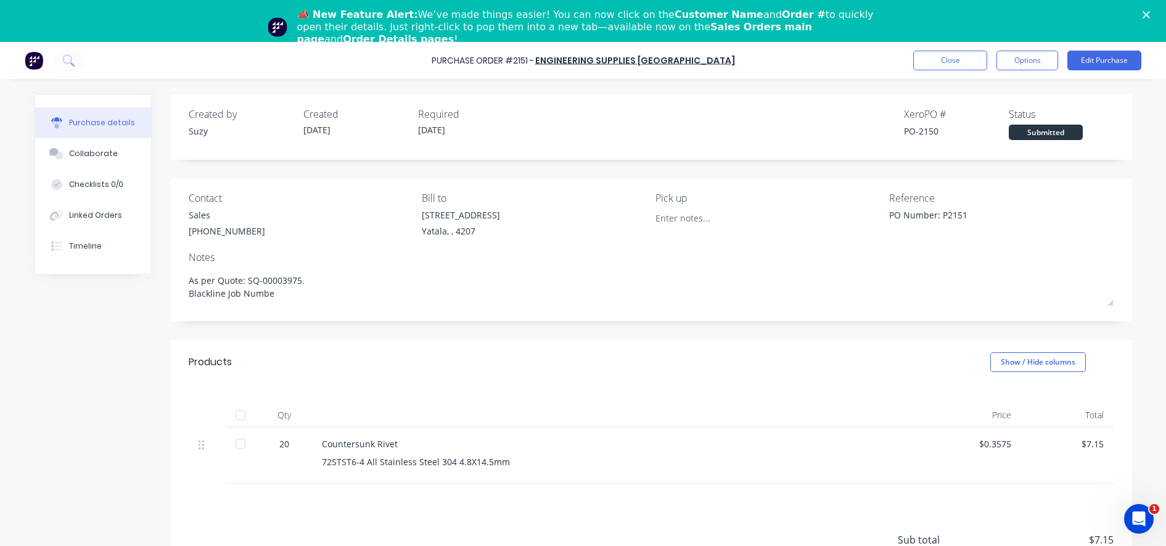
type textarea "As per Quote: SQ-00003975. Blackline Job Number"
type textarea "x"
type textarea "As per Quote: SQ-00003975. Blackline Job Number:"
type textarea "x"
type textarea "As per Quote: SQ-00003975. Blackline Job Number:"
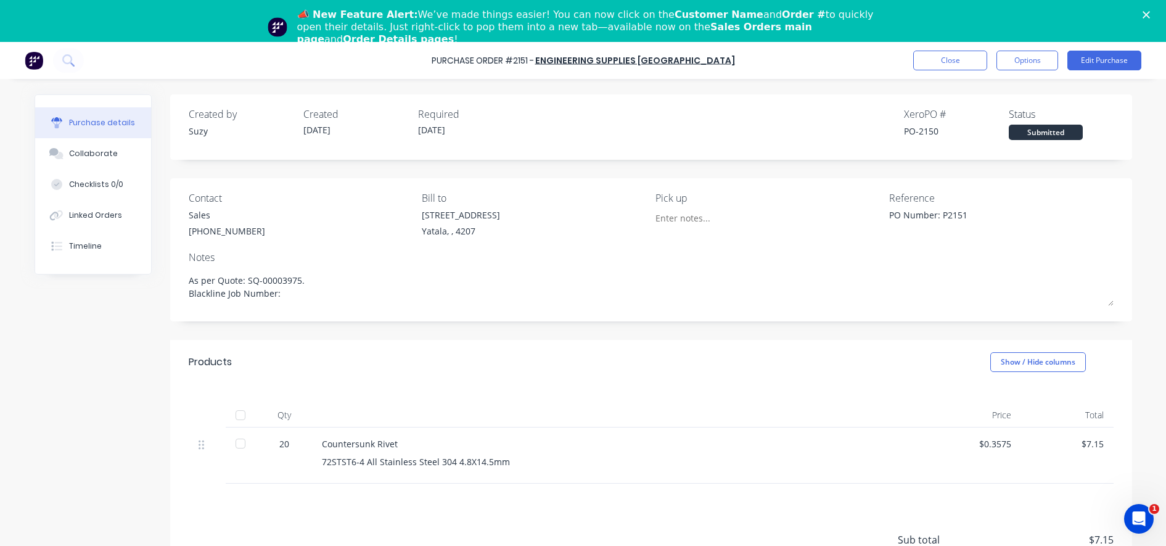
type textarea "x"
type textarea "As per Quote: SQ-00003975. Blackline Job Number: B"
type textarea "x"
type textarea "As per Quote: SQ-00003975. Blackline Job Number: B0"
type textarea "x"
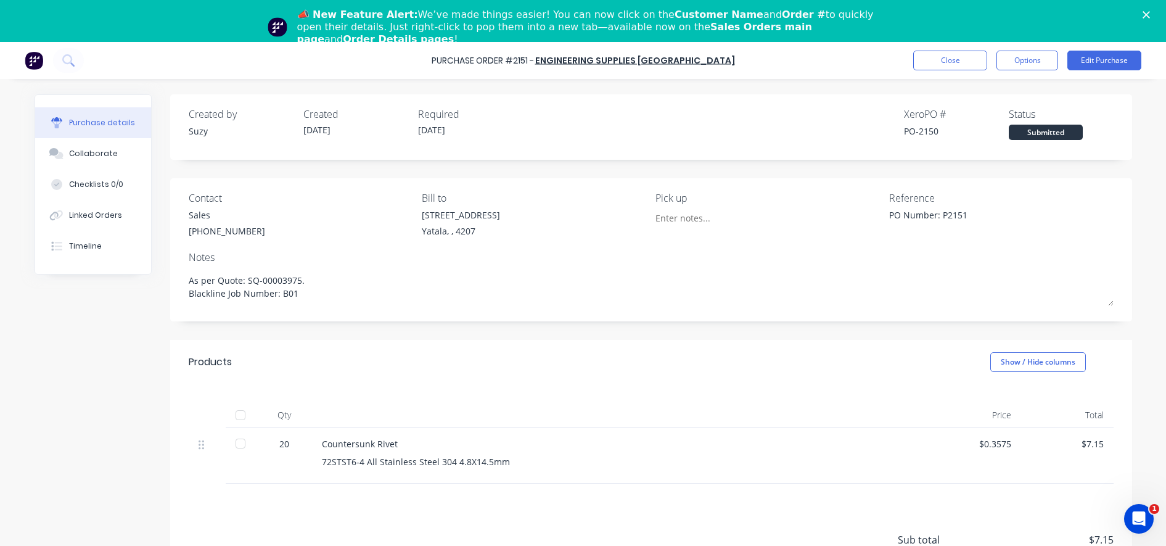
type textarea "As per Quote: SQ-00003975. Blackline Job Number: B018"
type textarea "x"
type textarea "As per Quote: SQ-00003975. Blackline Job Number: B0185"
click at [462, 340] on div "Products Show / Hide columns" at bounding box center [651, 362] width 962 height 44
type textarea "x"
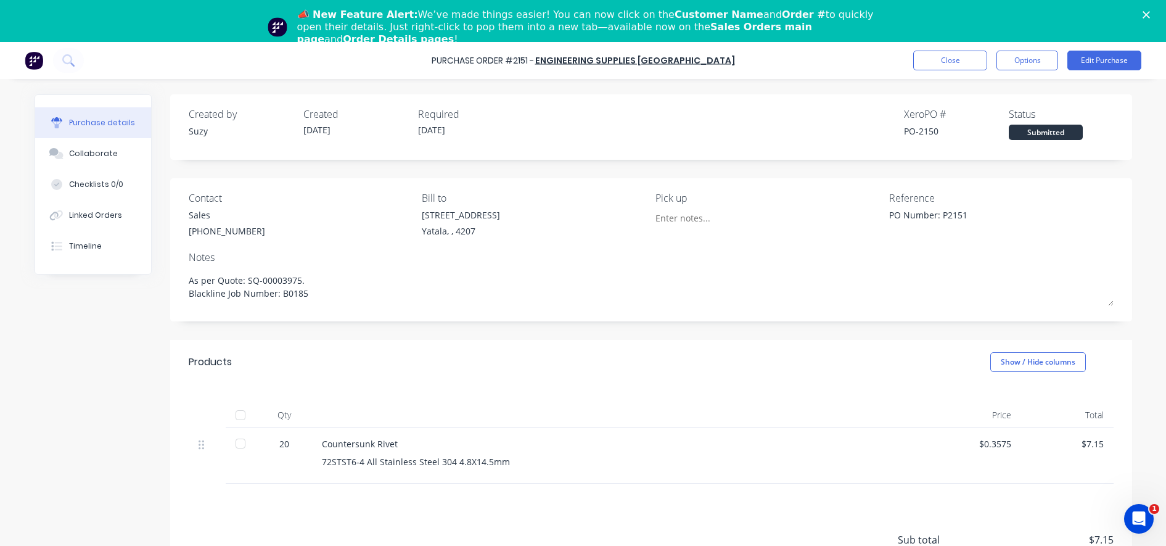
type textarea "As per Quote: SQ-00003975. Blackline Job Number: B0185"
click at [963, 60] on button "Close" at bounding box center [950, 61] width 74 height 20
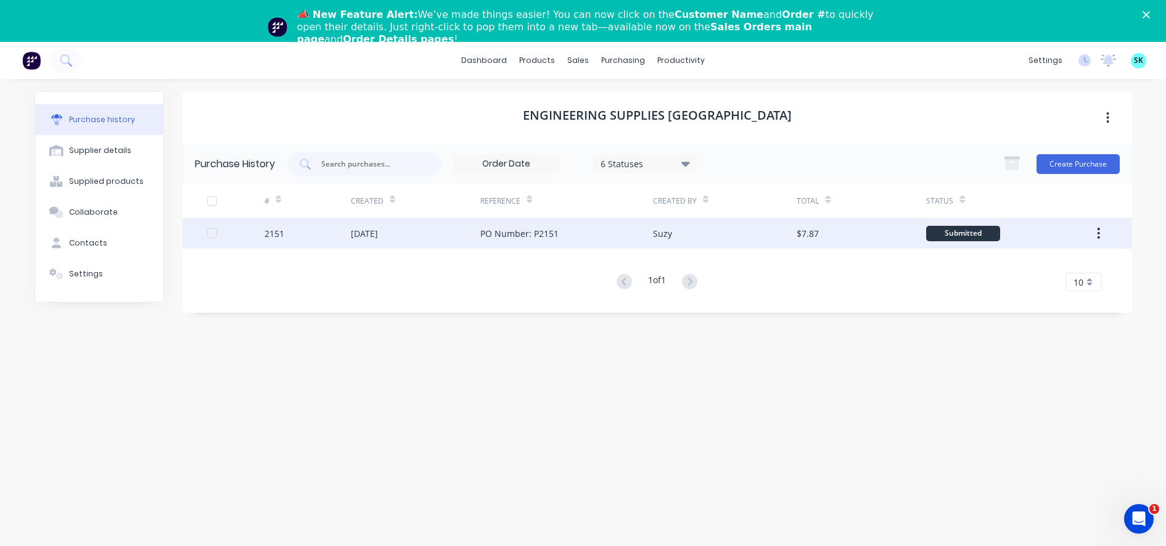
click at [403, 234] on div "[DATE]" at bounding box center [415, 233] width 129 height 31
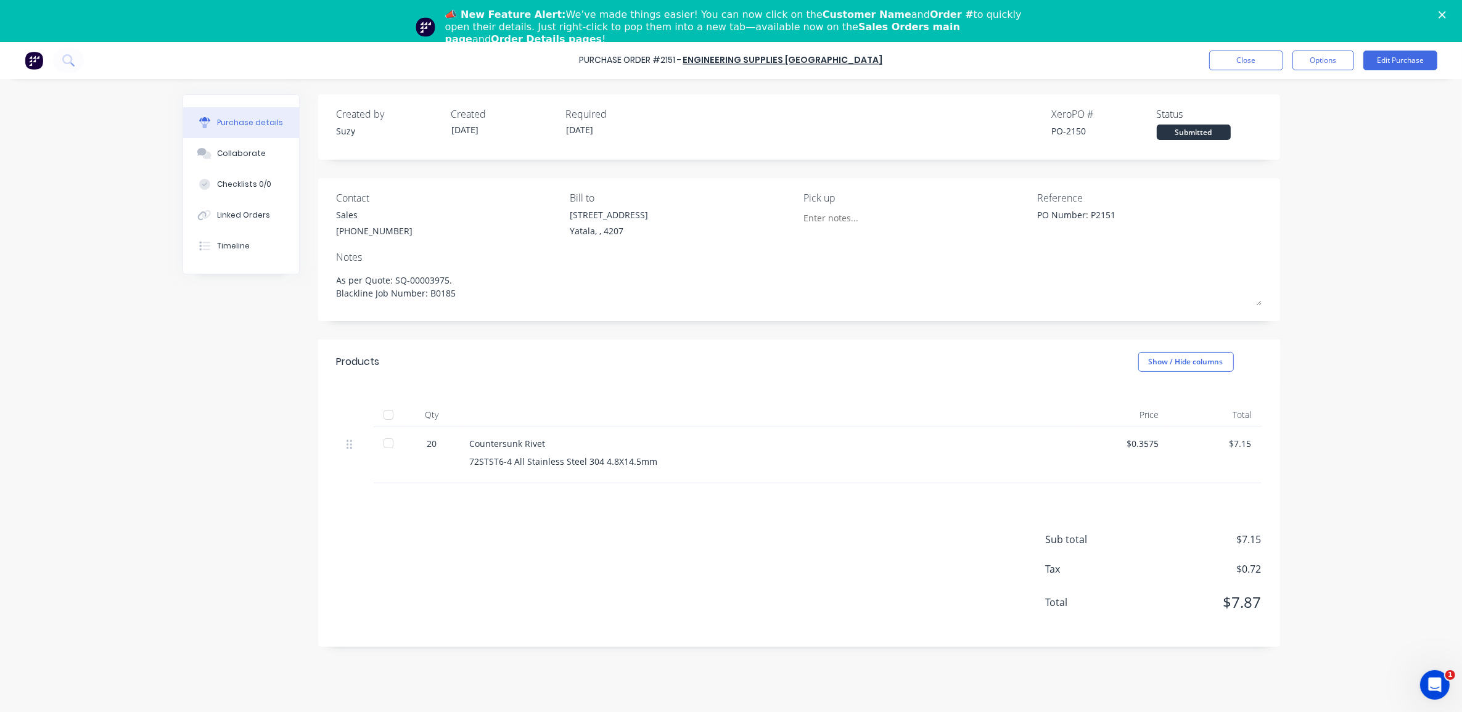
type textarea "x"
